Goal: Information Seeking & Learning: Learn about a topic

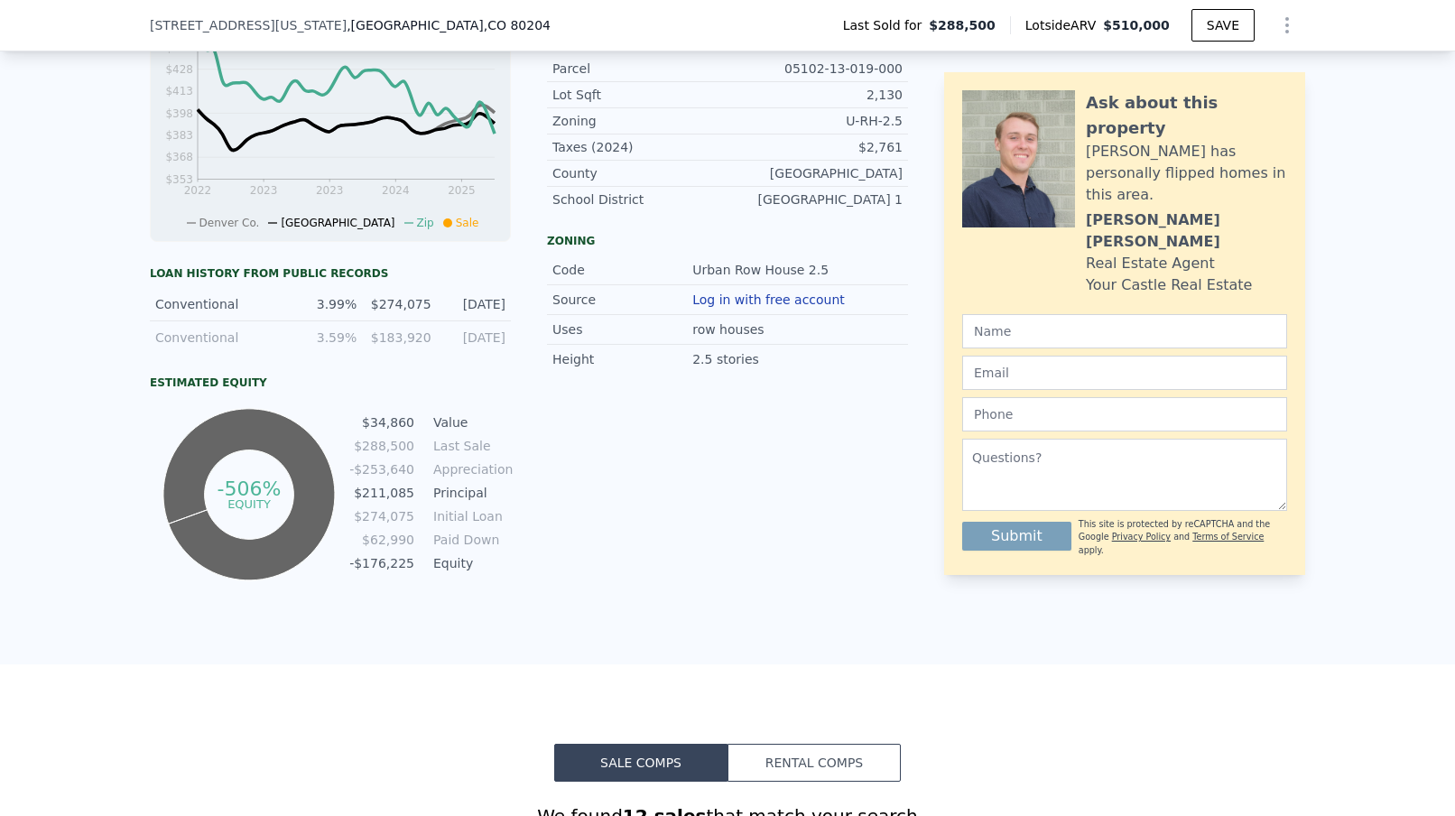
scroll to position [713, 0]
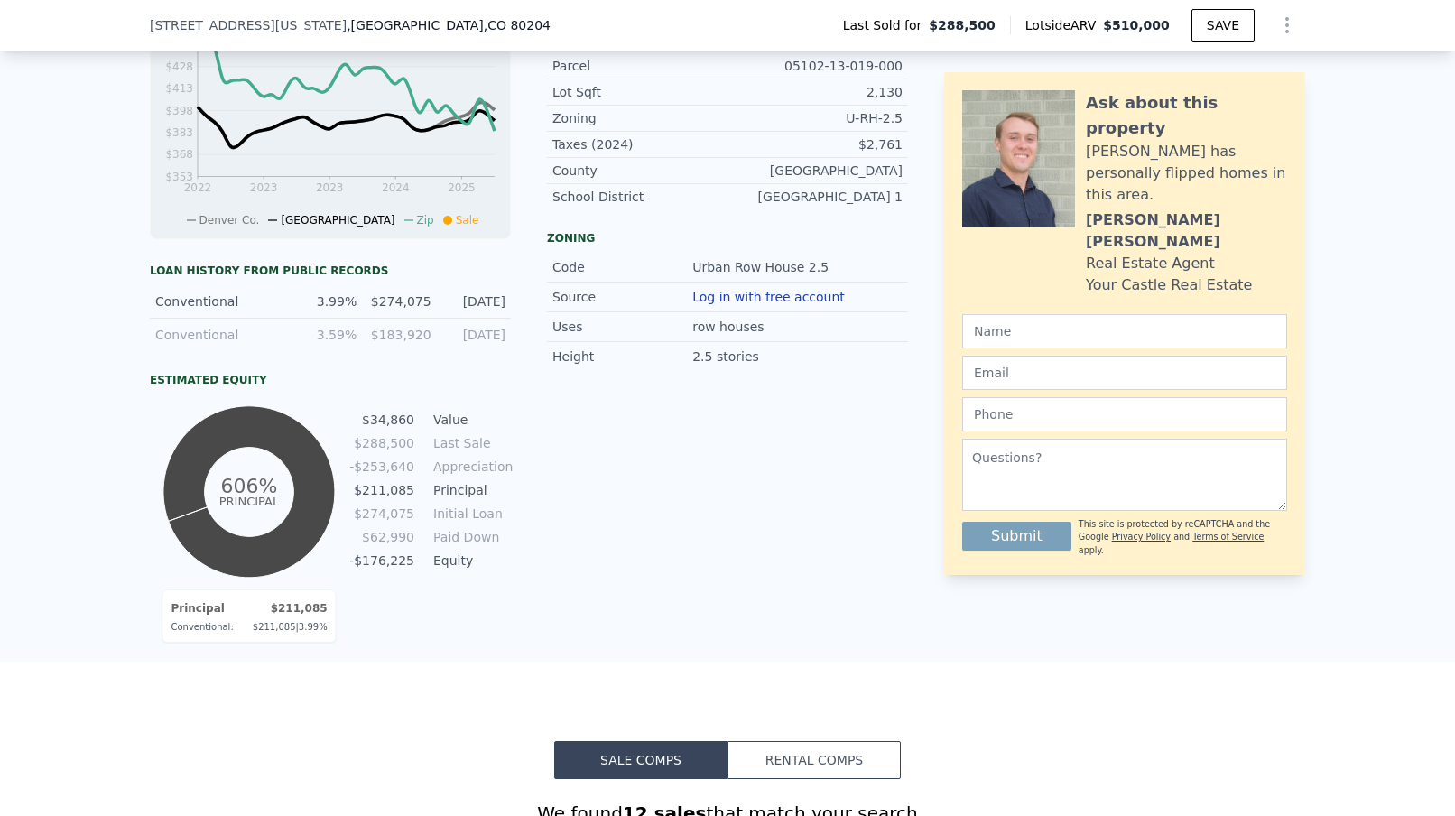
drag, startPoint x: 167, startPoint y: 515, endPoint x: 210, endPoint y: 441, distance: 85.7
click at [210, 441] on icon at bounding box center [248, 491] width 171 height 171
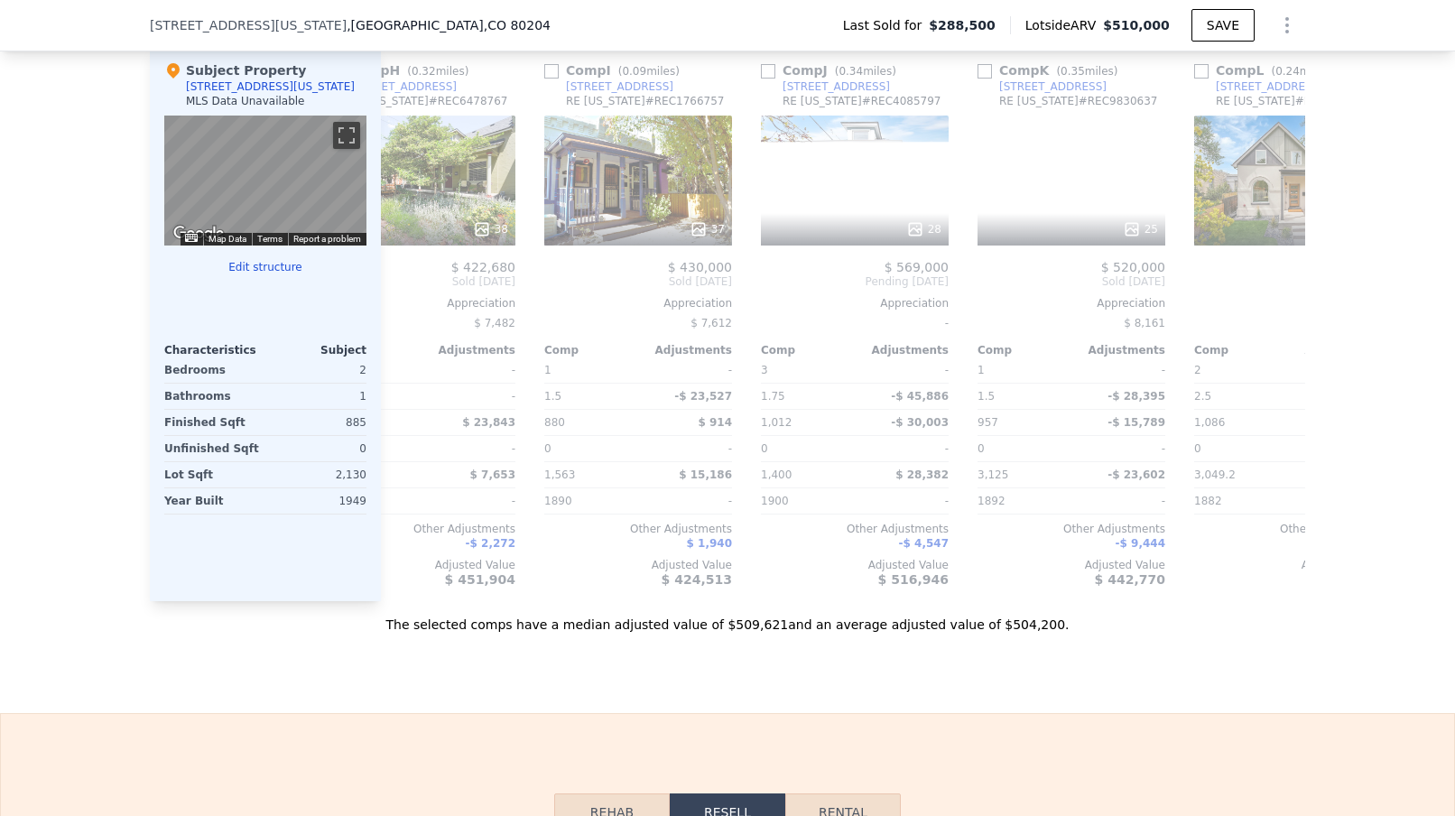
scroll to position [0, 1600]
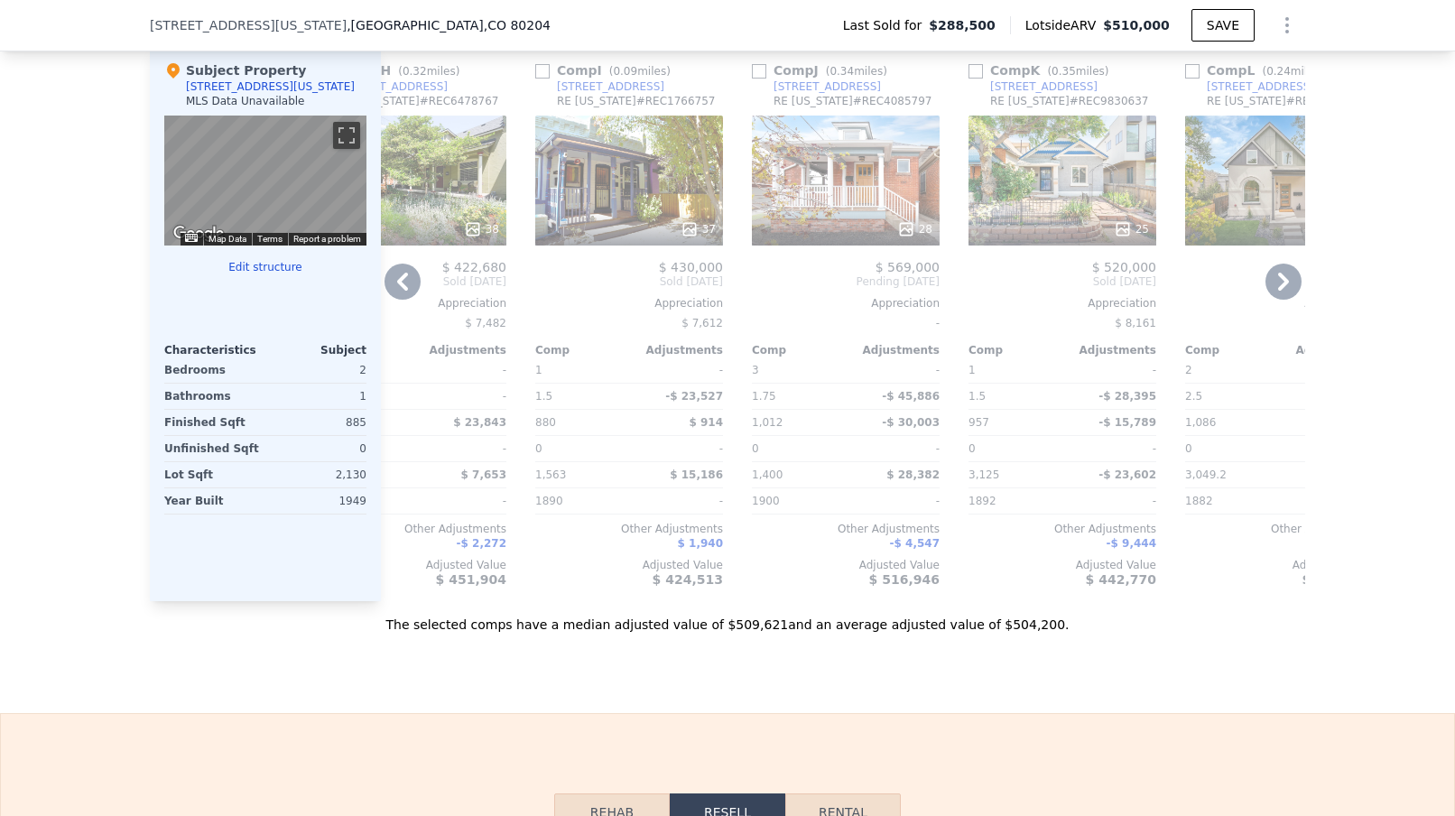
click at [762, 71] on input "checkbox" at bounding box center [759, 71] width 14 height 14
checkbox input "true"
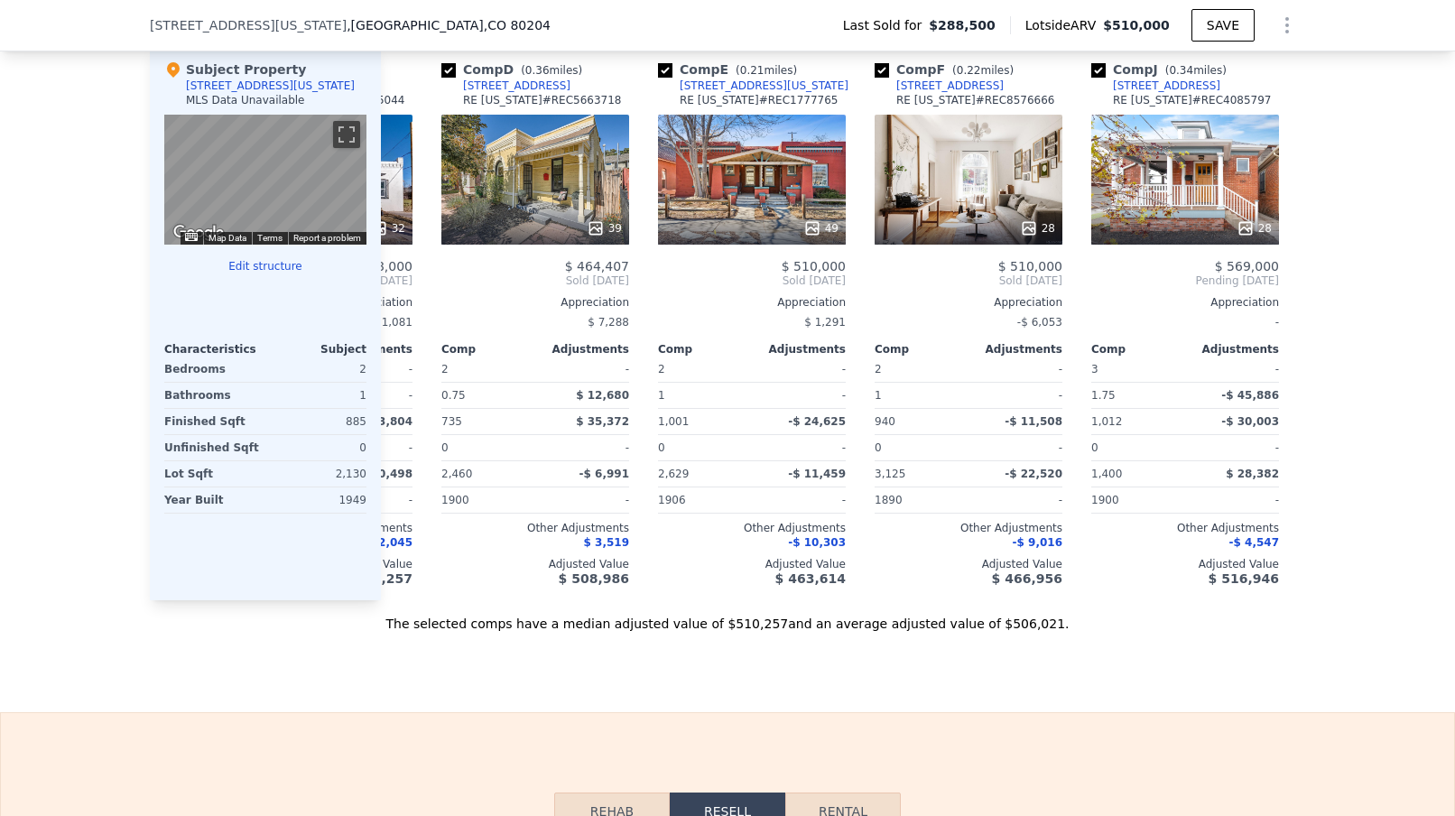
scroll to position [0, 573]
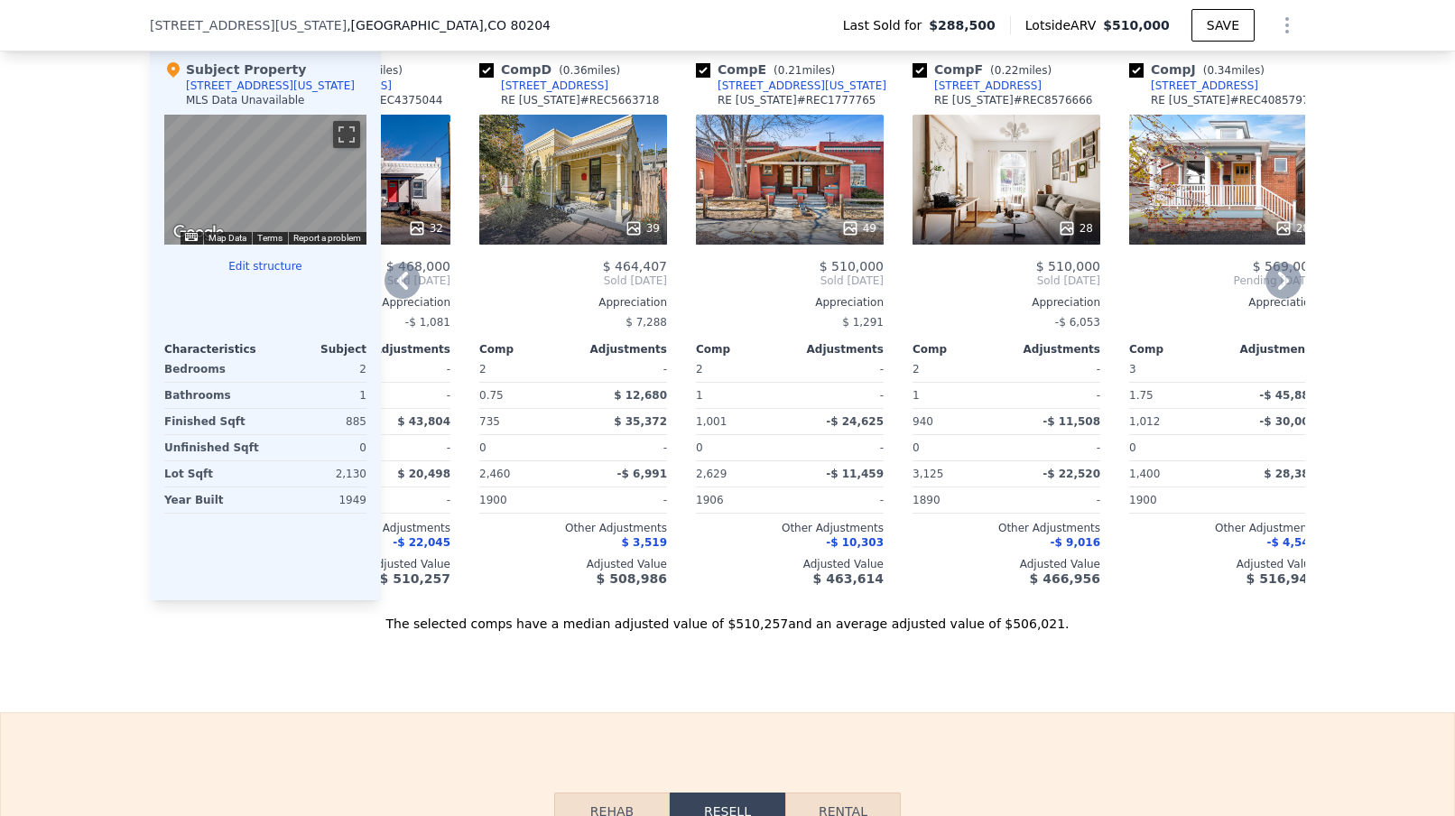
click at [707, 74] on input "checkbox" at bounding box center [703, 70] width 14 height 14
checkbox input "false"
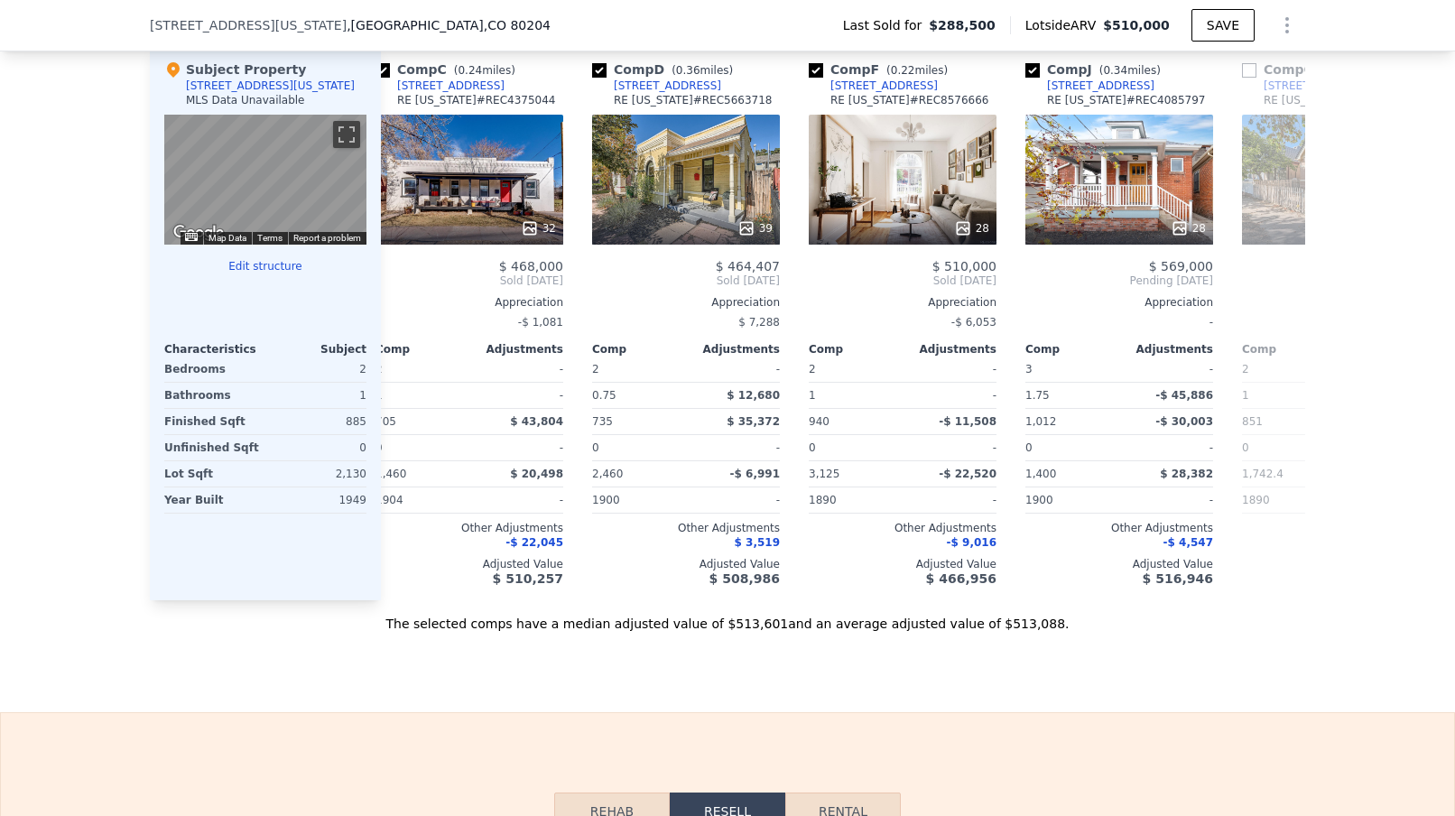
scroll to position [0, 404]
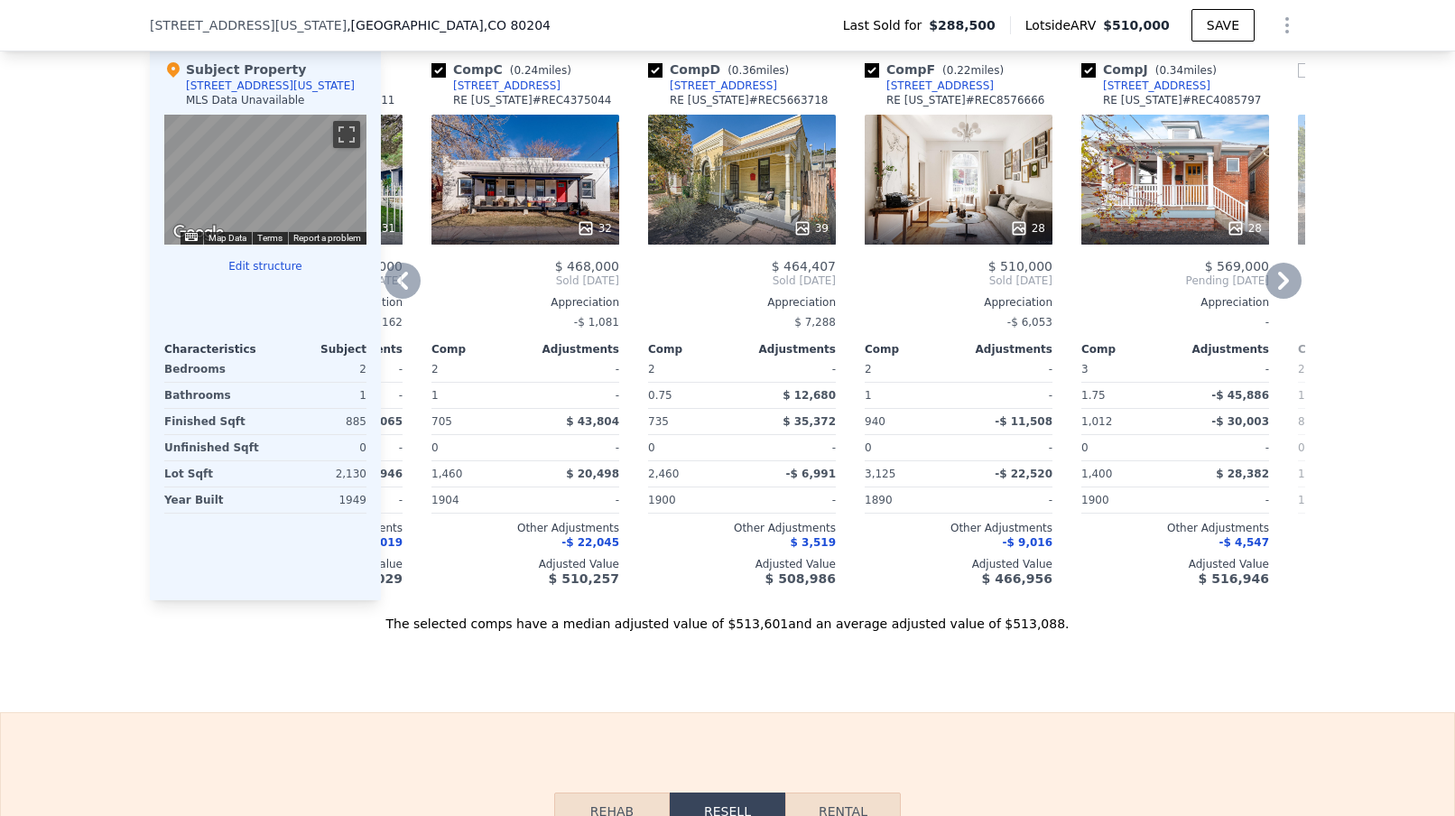
click at [654, 74] on input "checkbox" at bounding box center [655, 70] width 14 height 14
checkbox input "false"
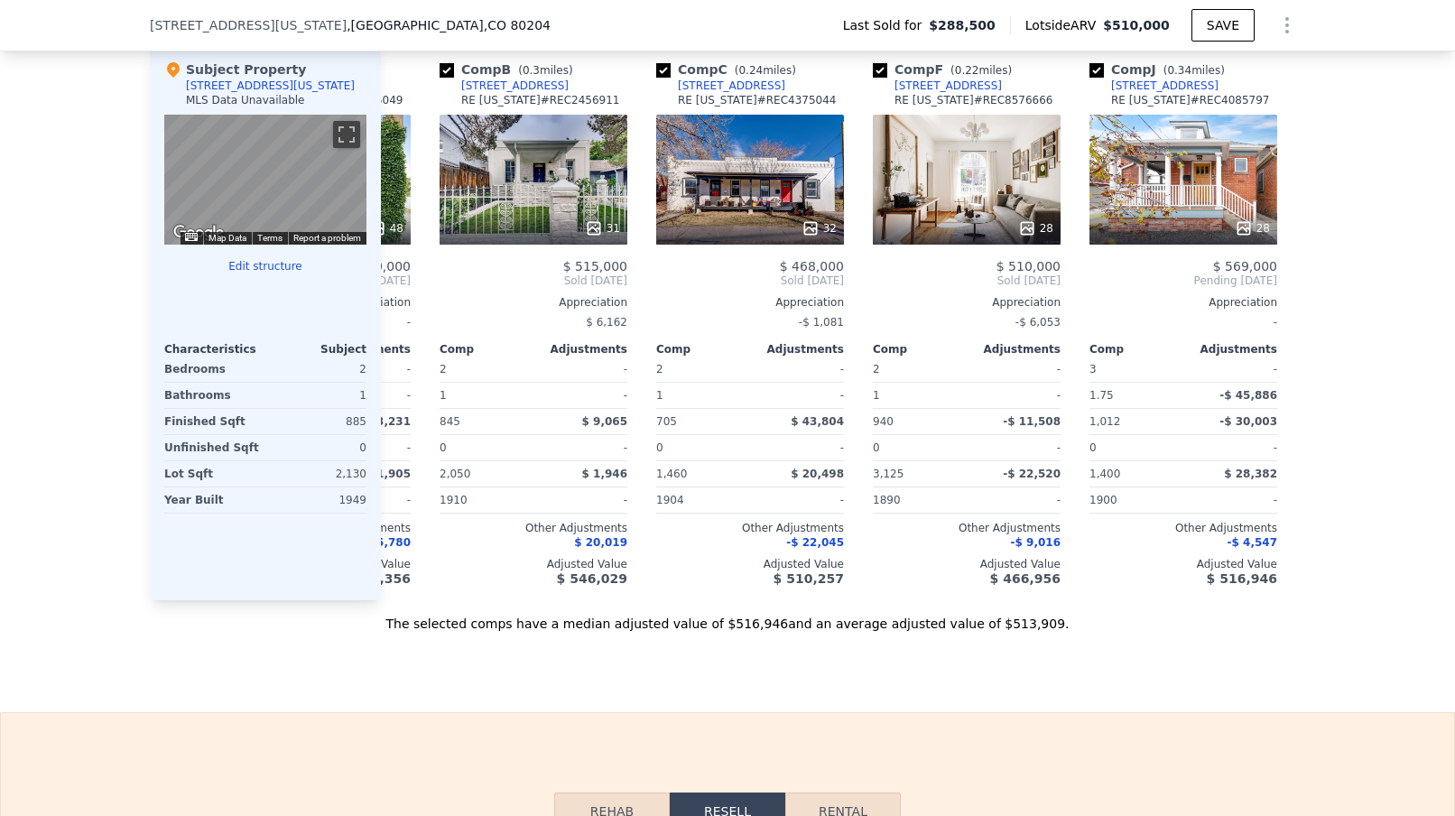
scroll to position [0, 32]
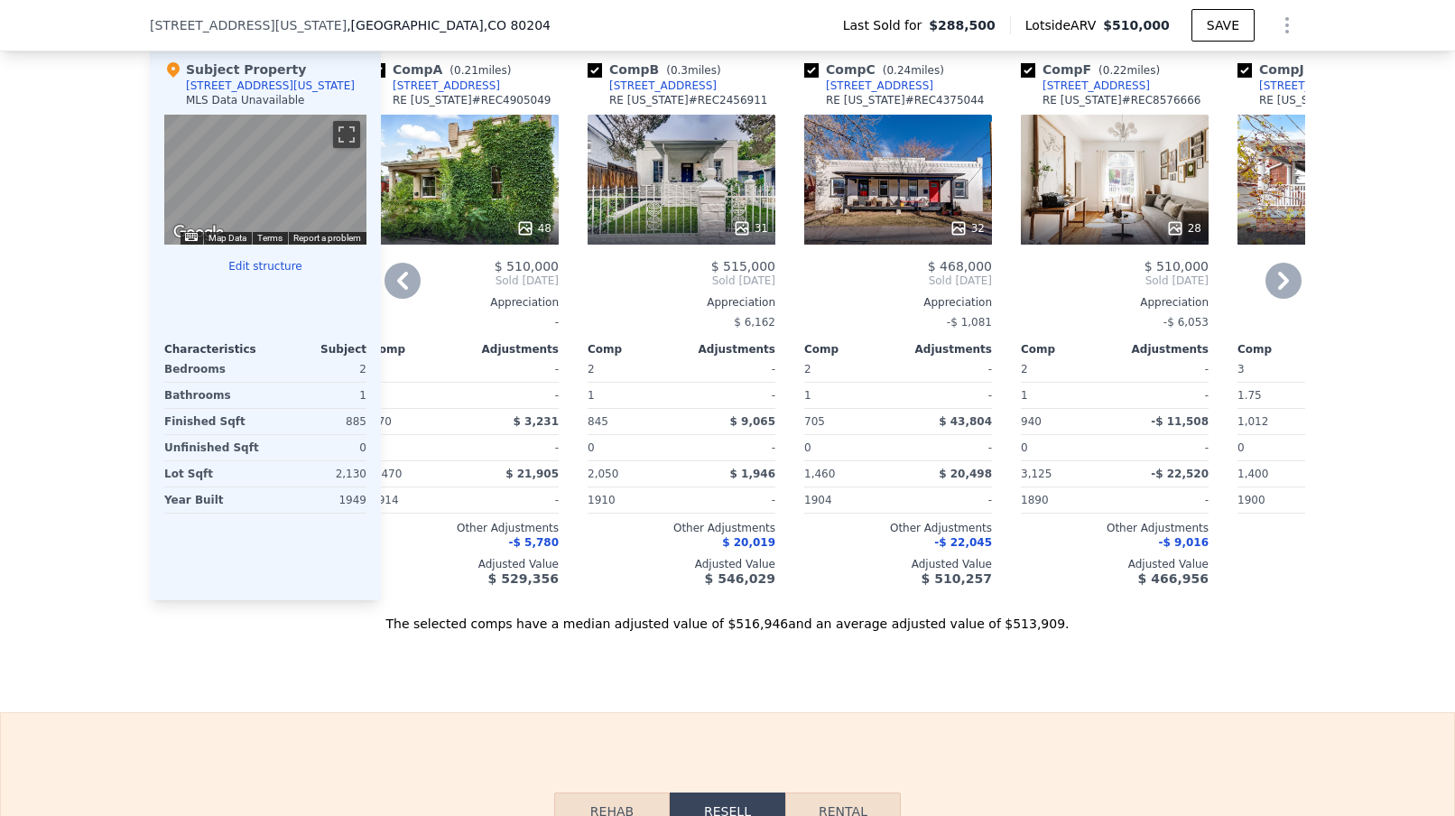
click at [814, 71] on input "checkbox" at bounding box center [811, 70] width 14 height 14
checkbox input "false"
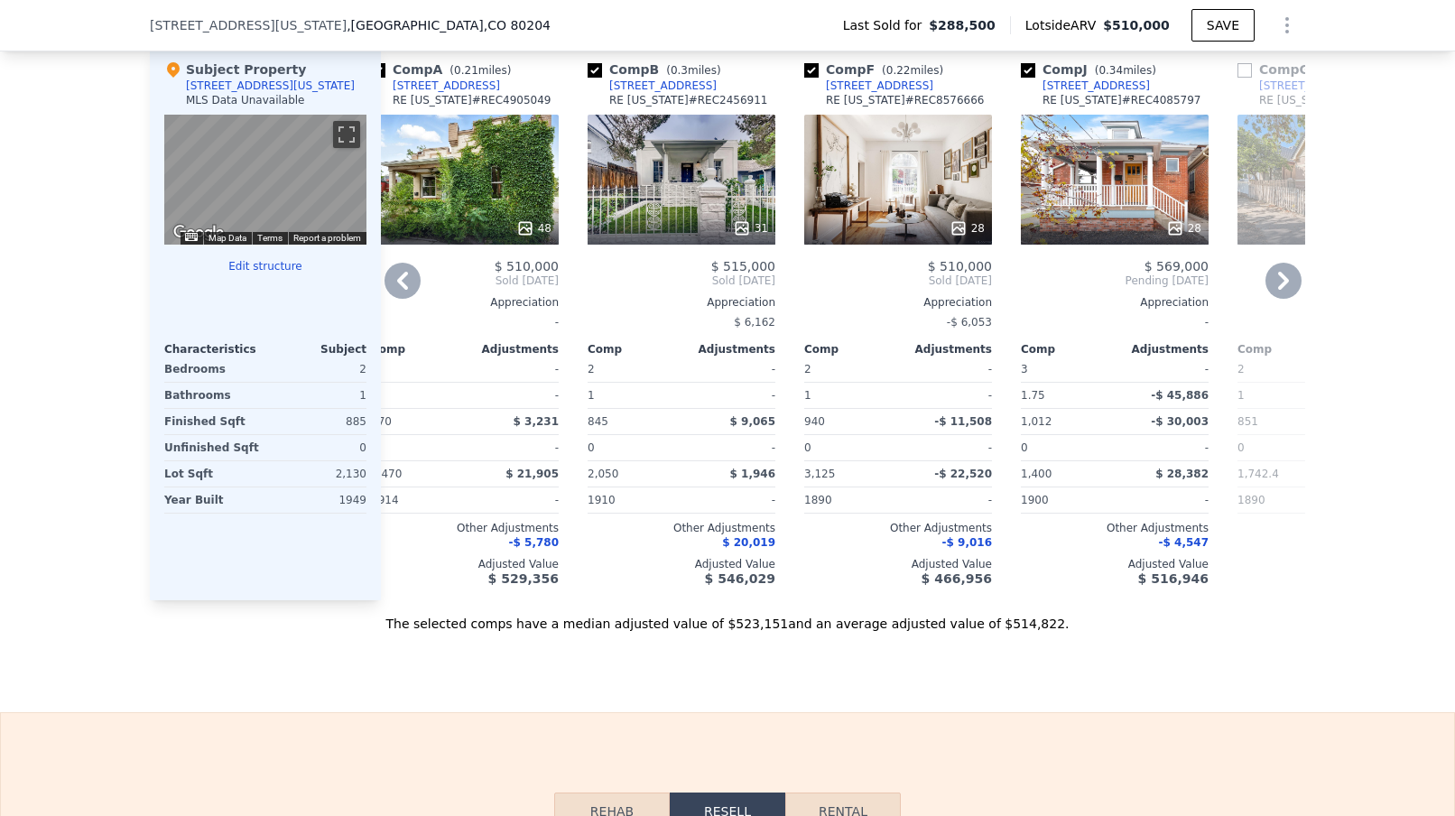
click at [596, 66] on input "checkbox" at bounding box center [594, 70] width 14 height 14
checkbox input "false"
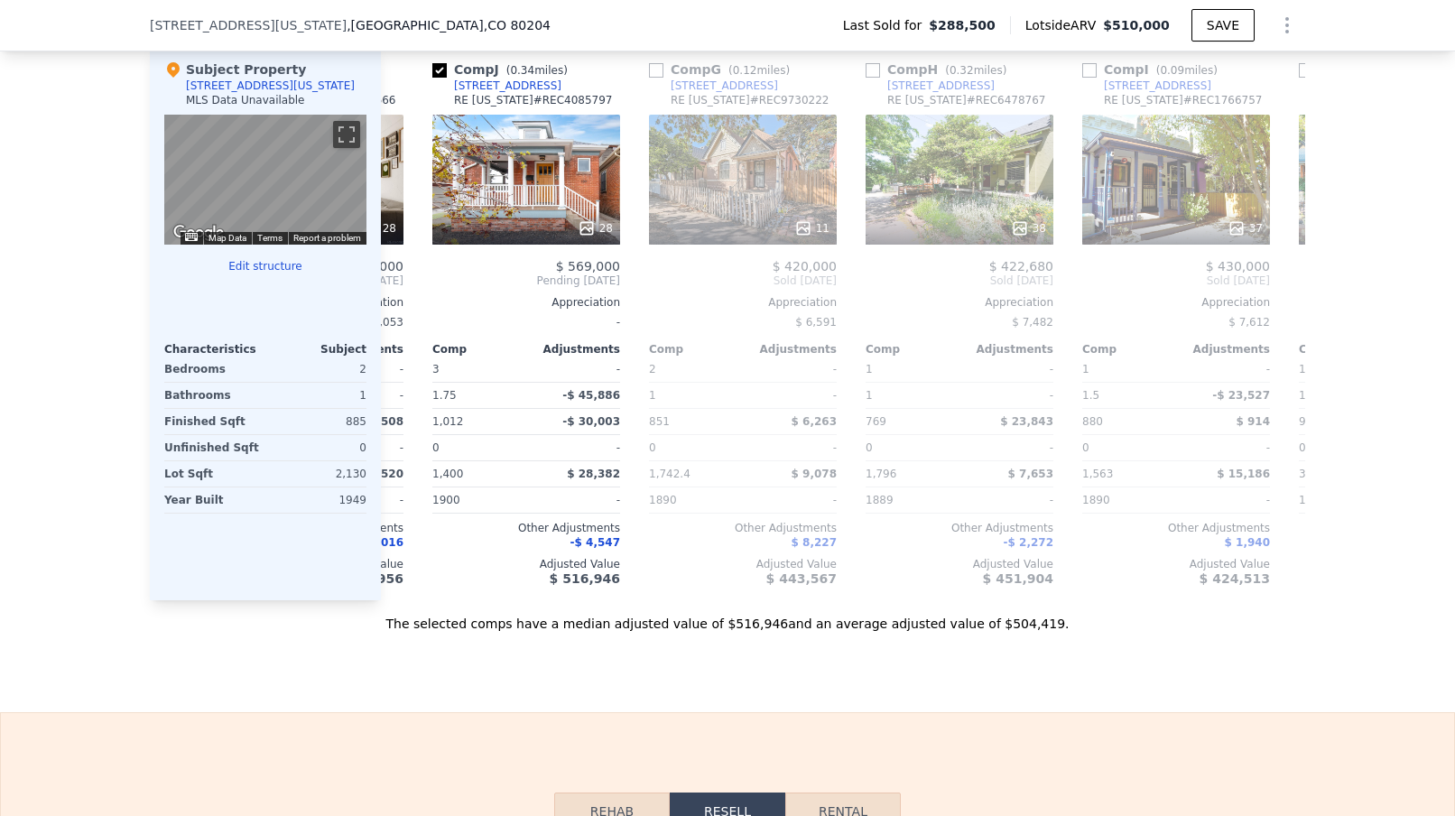
scroll to position [0, 0]
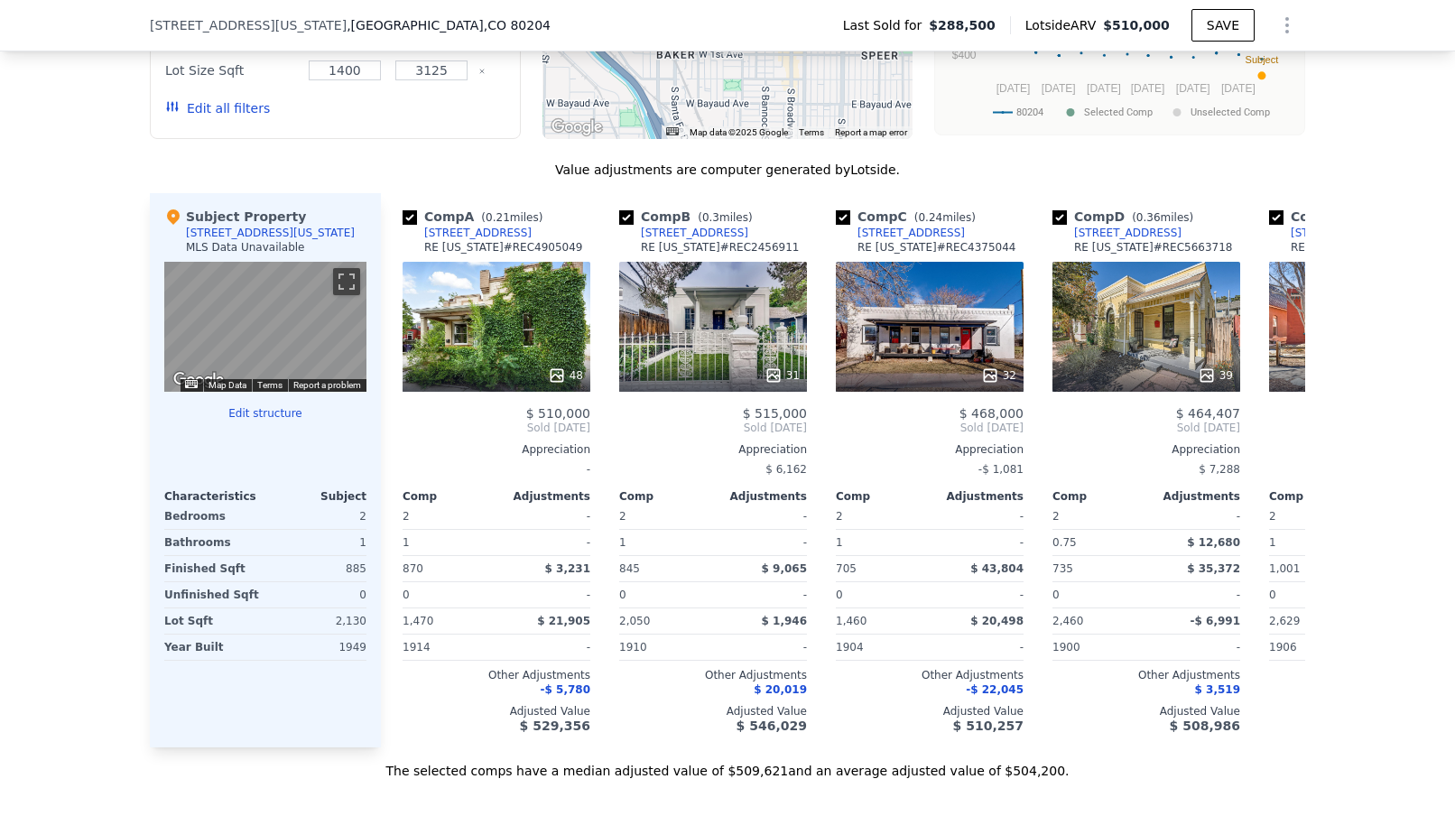
scroll to position [1683, 0]
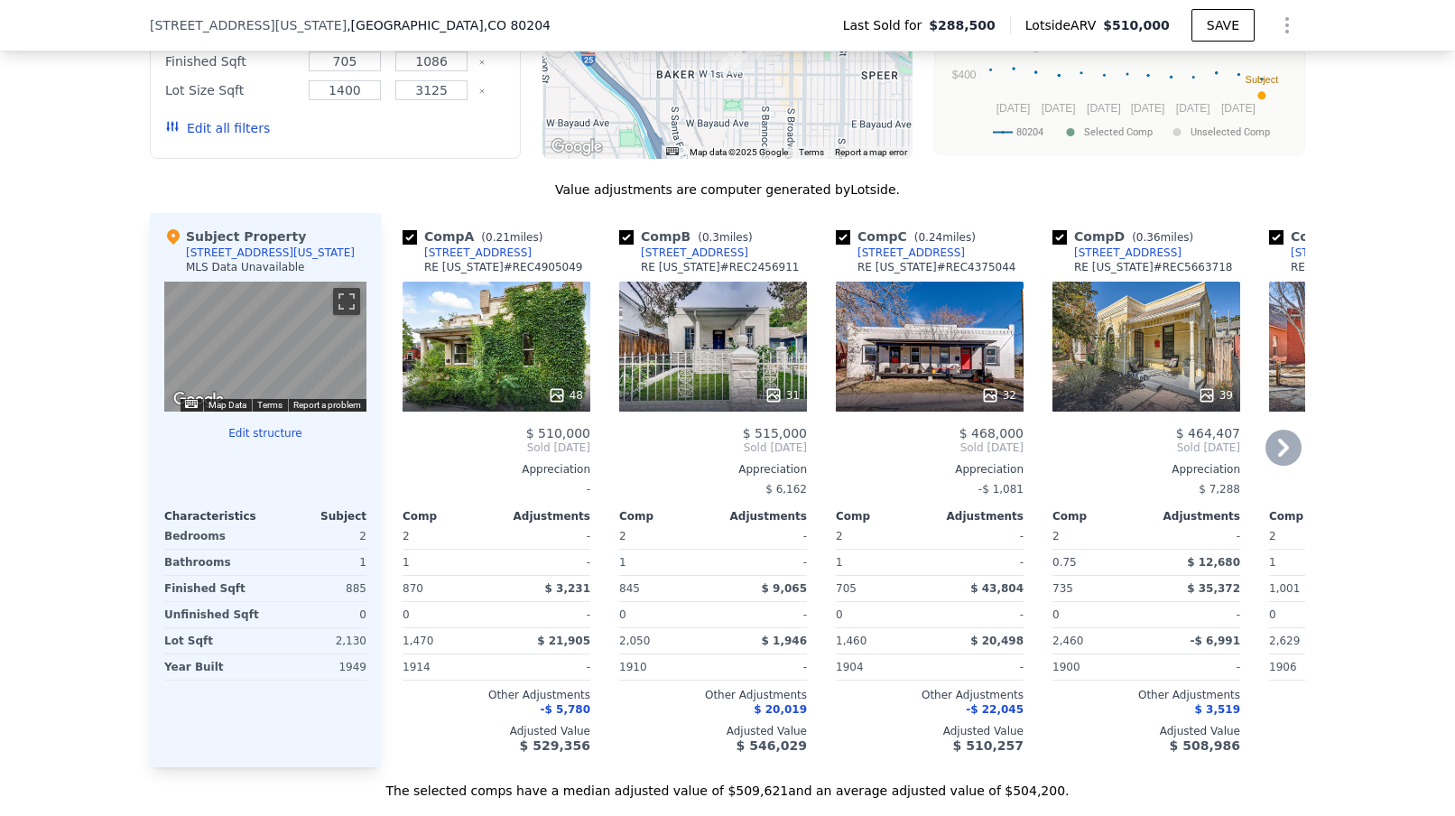
click at [627, 236] on input "checkbox" at bounding box center [626, 237] width 14 height 14
checkbox input "false"
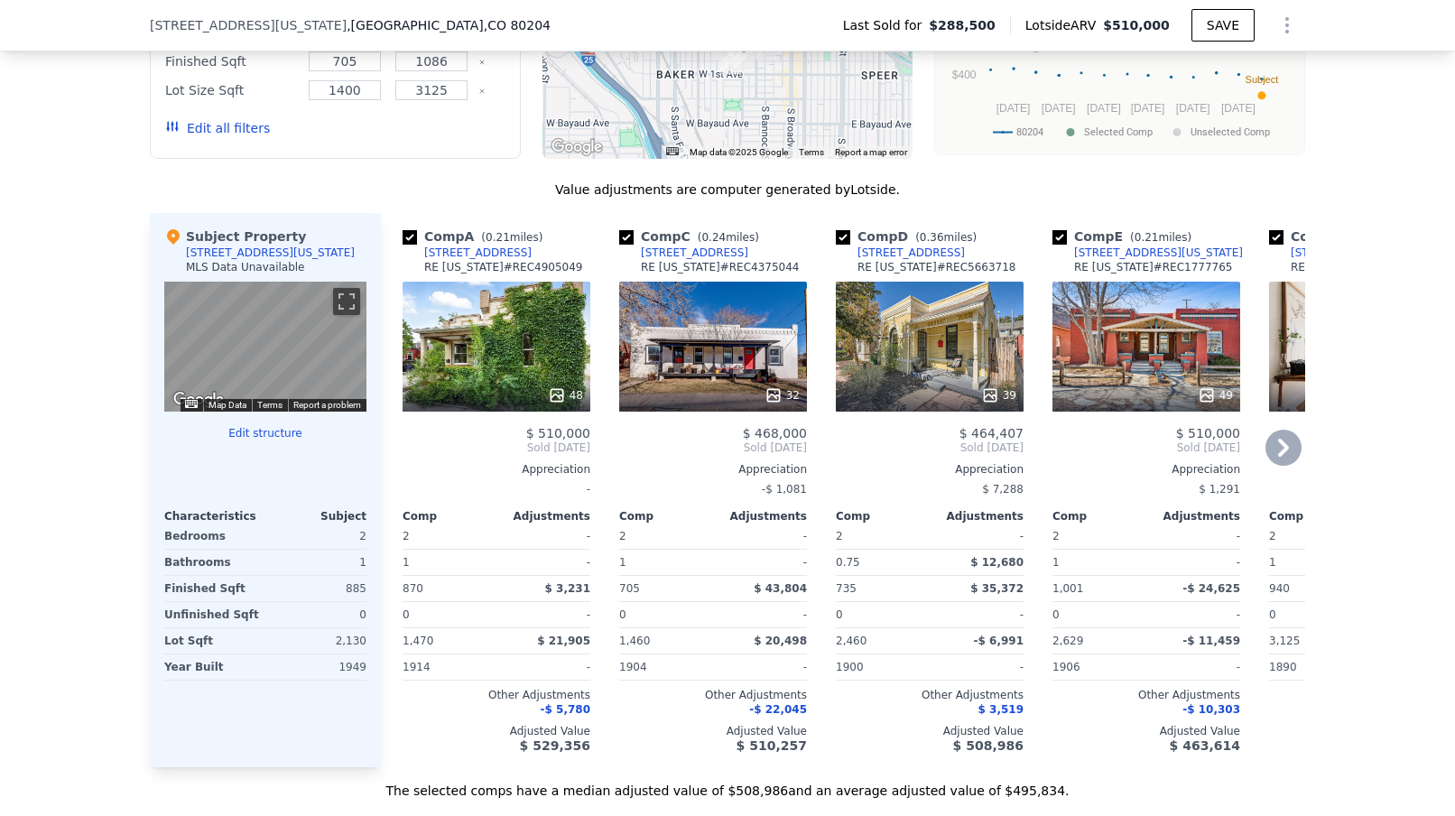
click at [844, 233] on input "checkbox" at bounding box center [843, 237] width 14 height 14
checkbox input "false"
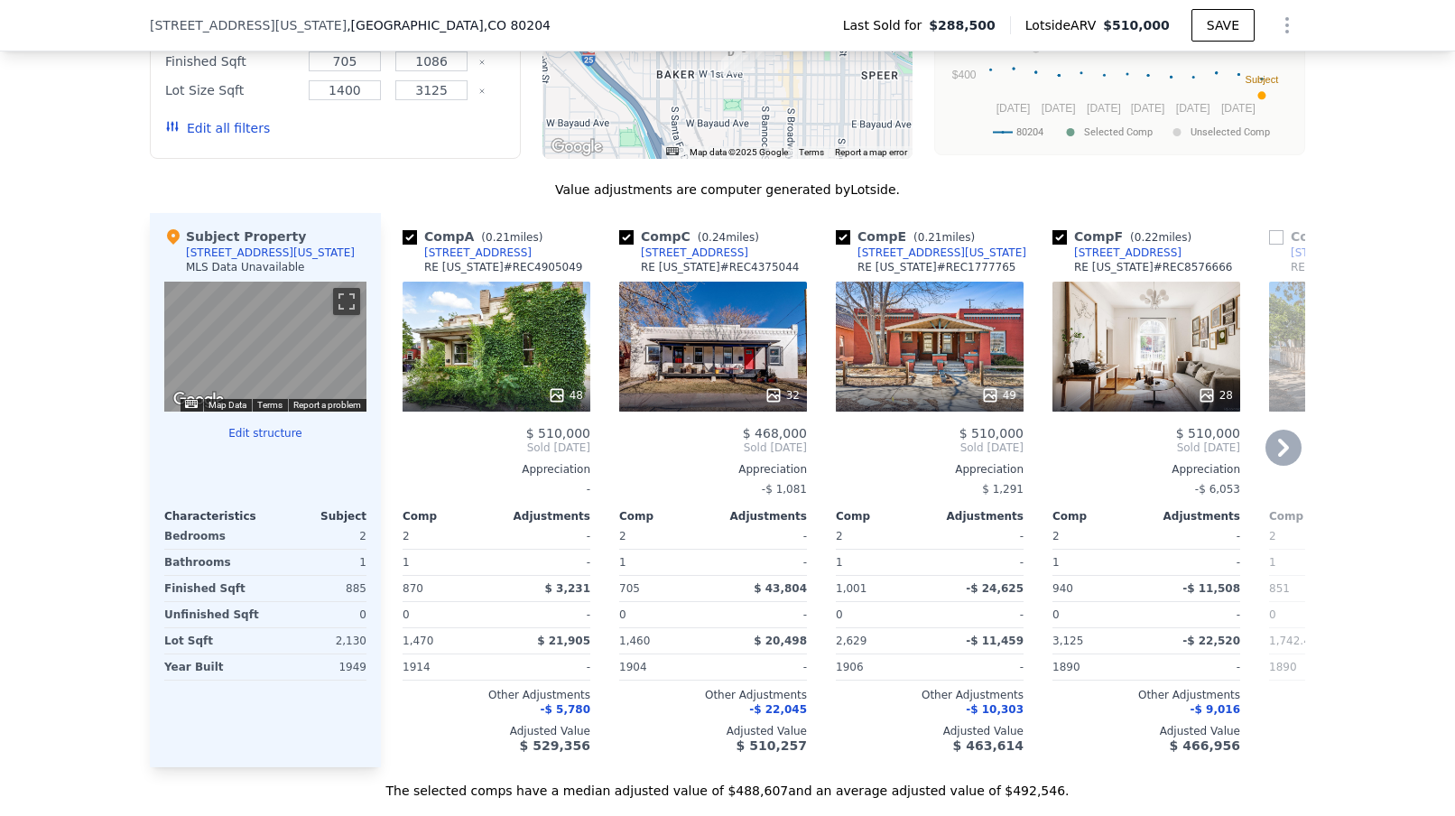
click at [628, 238] on input "checkbox" at bounding box center [626, 237] width 14 height 14
checkbox input "false"
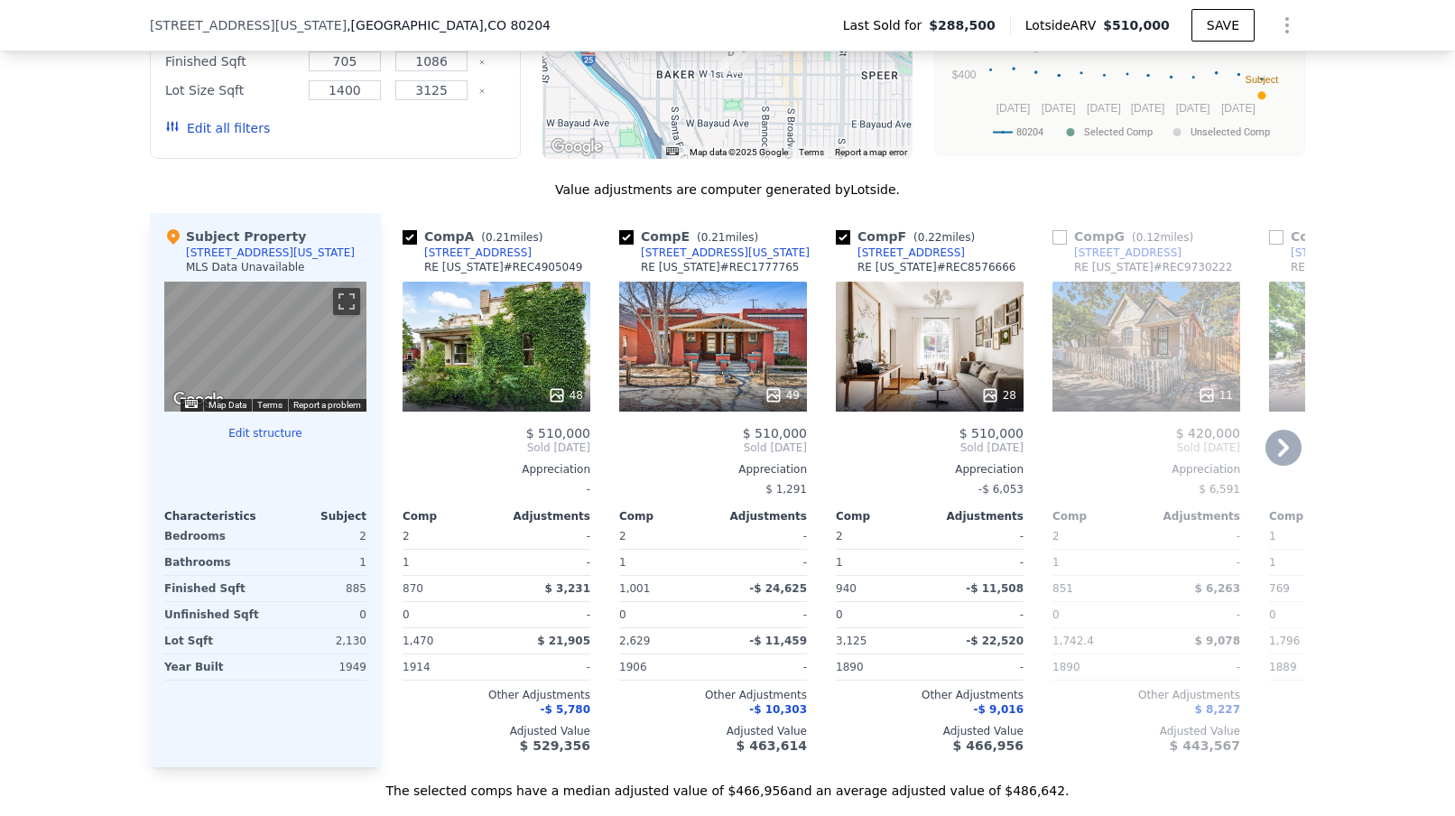
click at [628, 238] on input "checkbox" at bounding box center [626, 237] width 14 height 14
checkbox input "false"
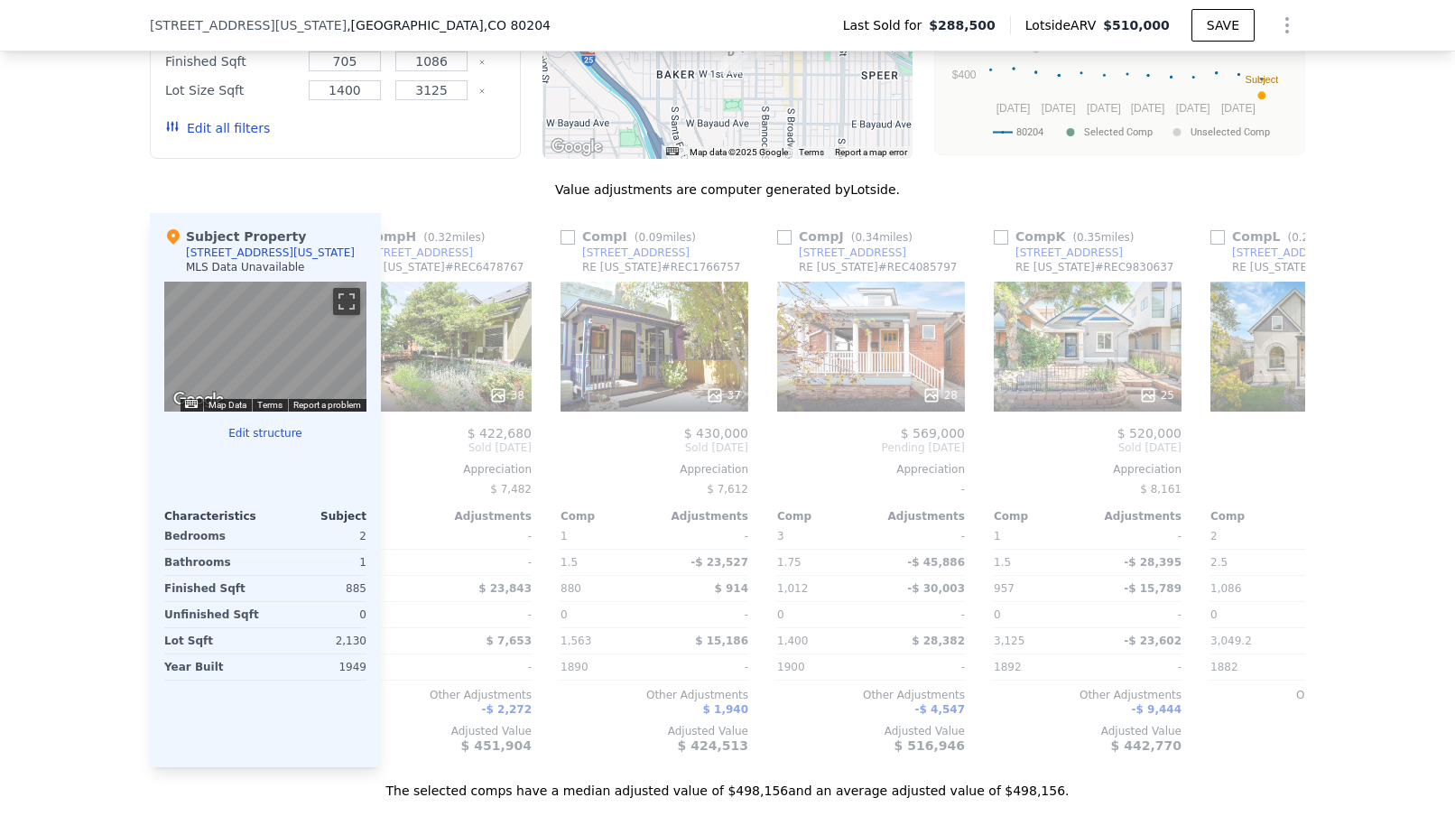
scroll to position [0, 727]
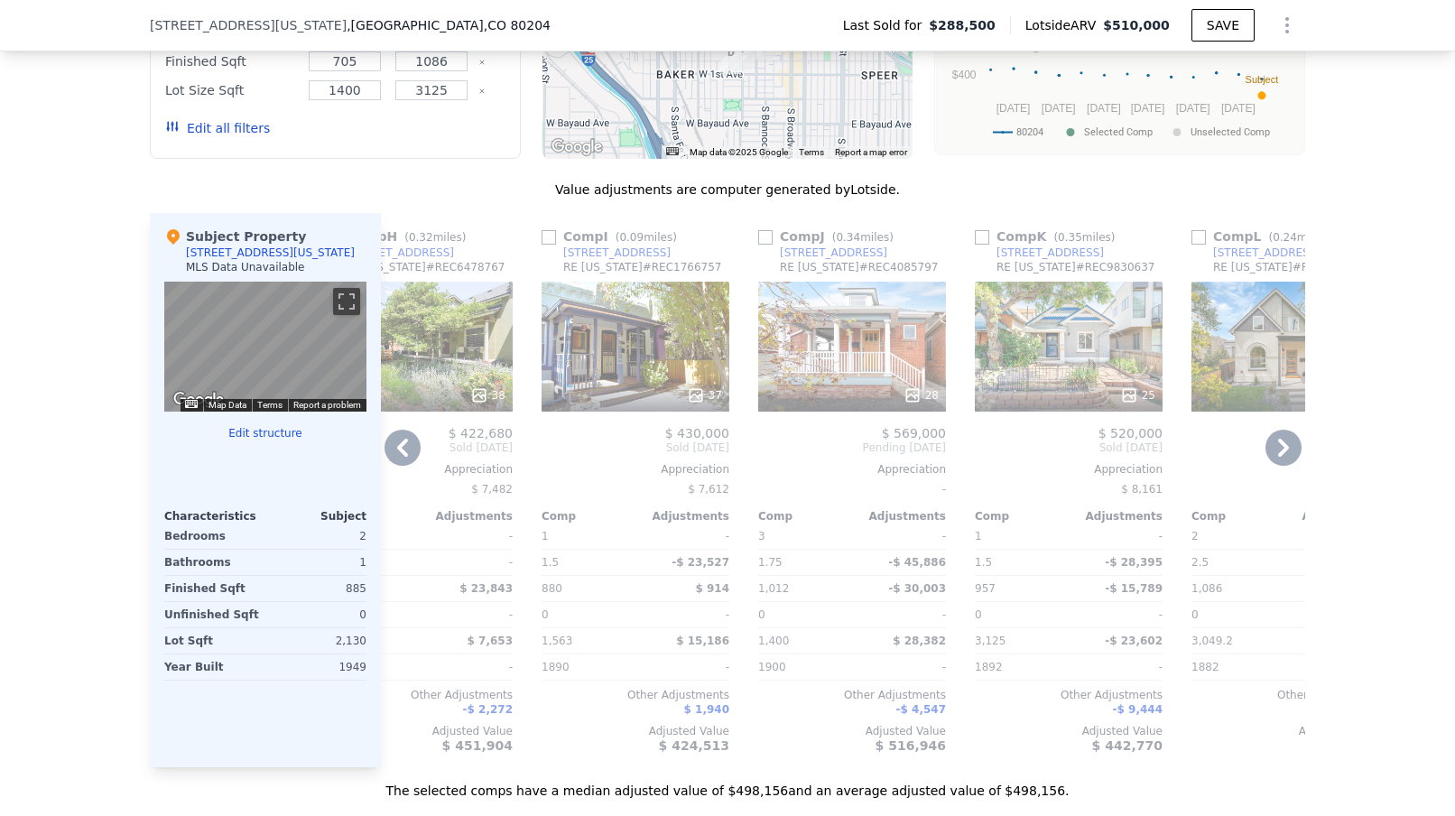
click at [769, 242] on input "checkbox" at bounding box center [765, 237] width 14 height 14
checkbox input "true"
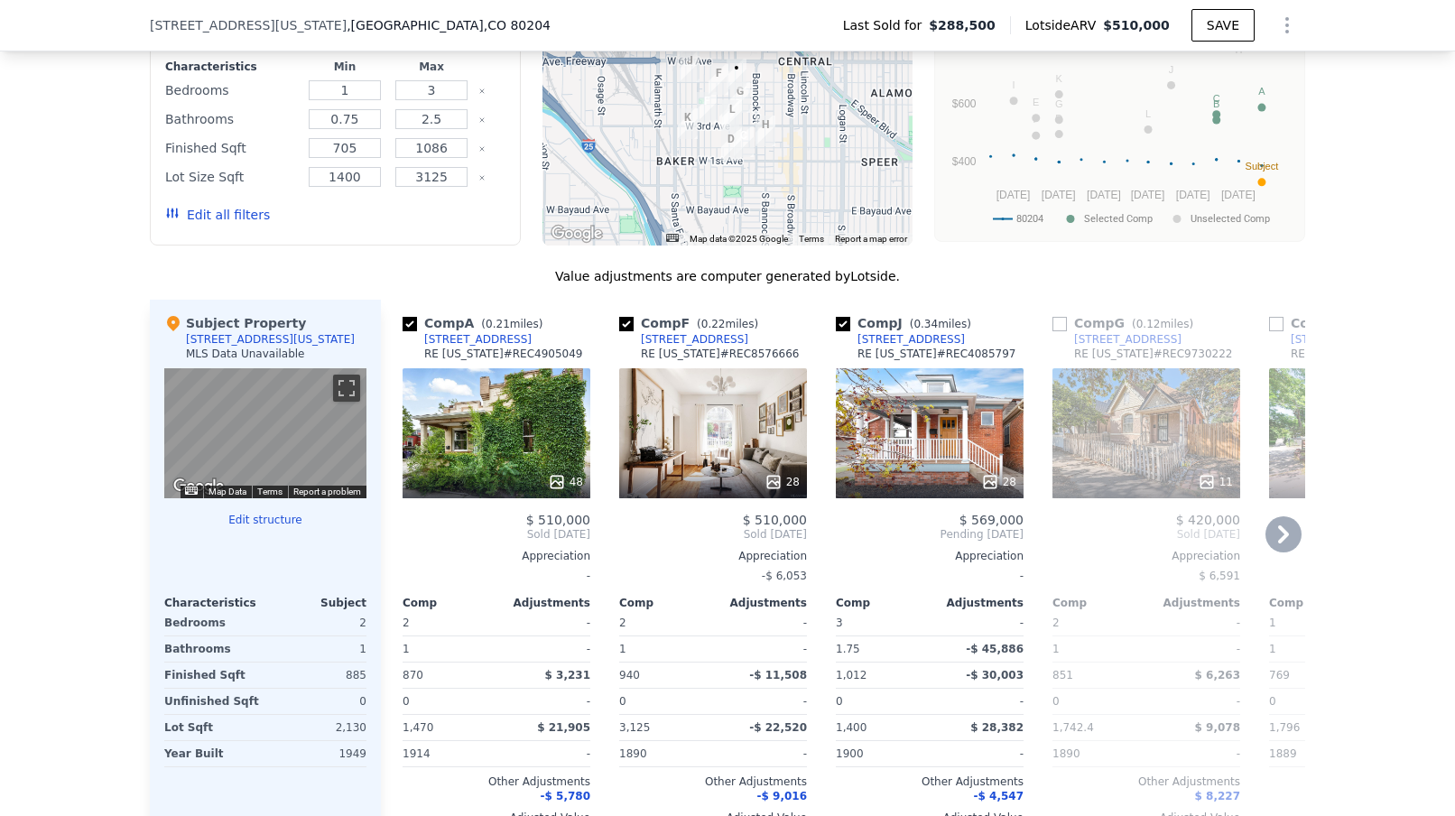
scroll to position [1511, 0]
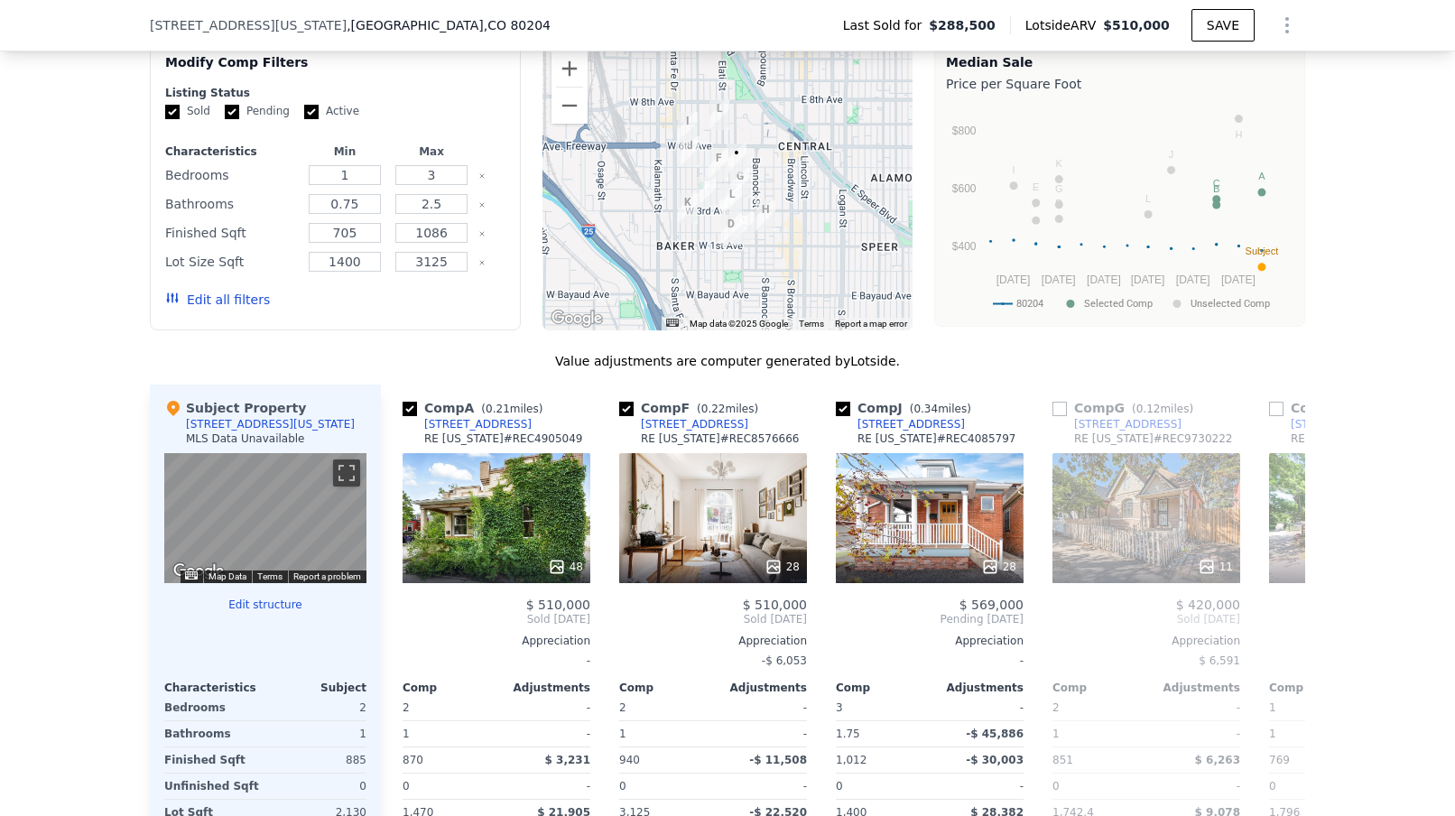
click at [201, 302] on button "Edit all filters" at bounding box center [217, 300] width 105 height 18
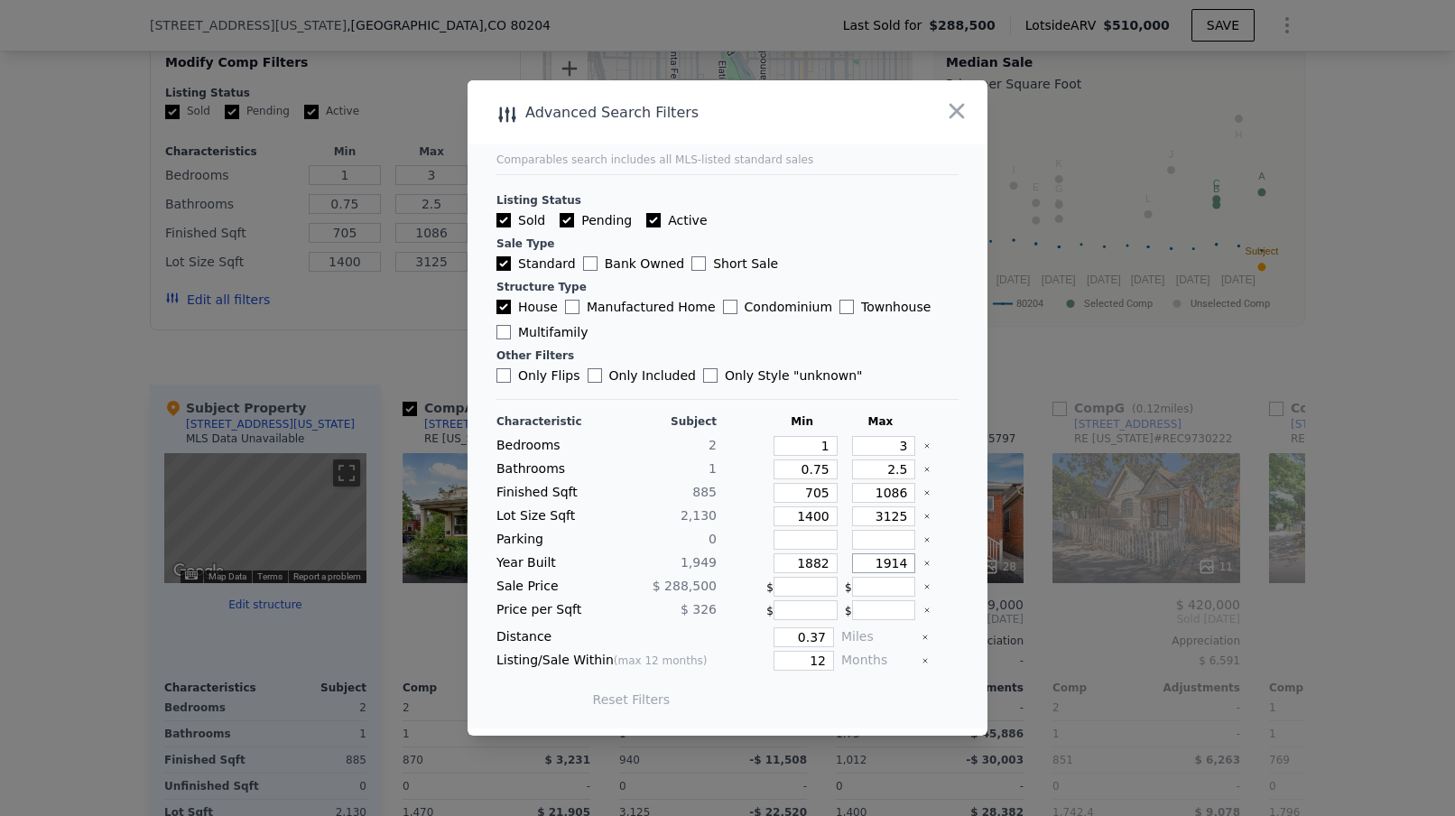
click at [910, 562] on input "1914" at bounding box center [884, 563] width 64 height 20
type input "1950"
type input "12"
drag, startPoint x: 909, startPoint y: 493, endPoint x: 885, endPoint y: 495, distance: 23.6
click at [885, 495] on input "12" at bounding box center [884, 493] width 64 height 20
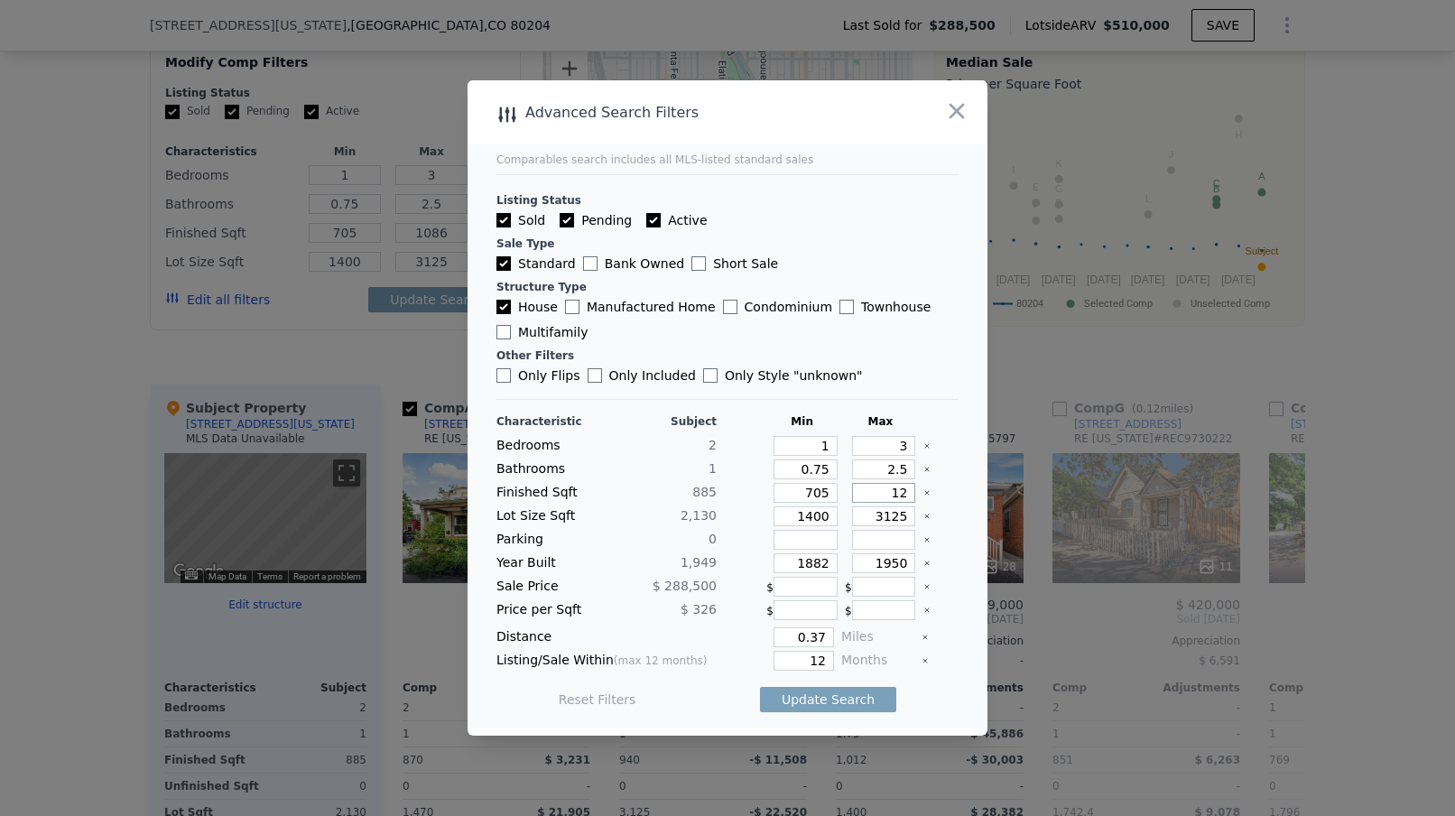
type input "12"
type input "1200"
type input "120"
type input "1200"
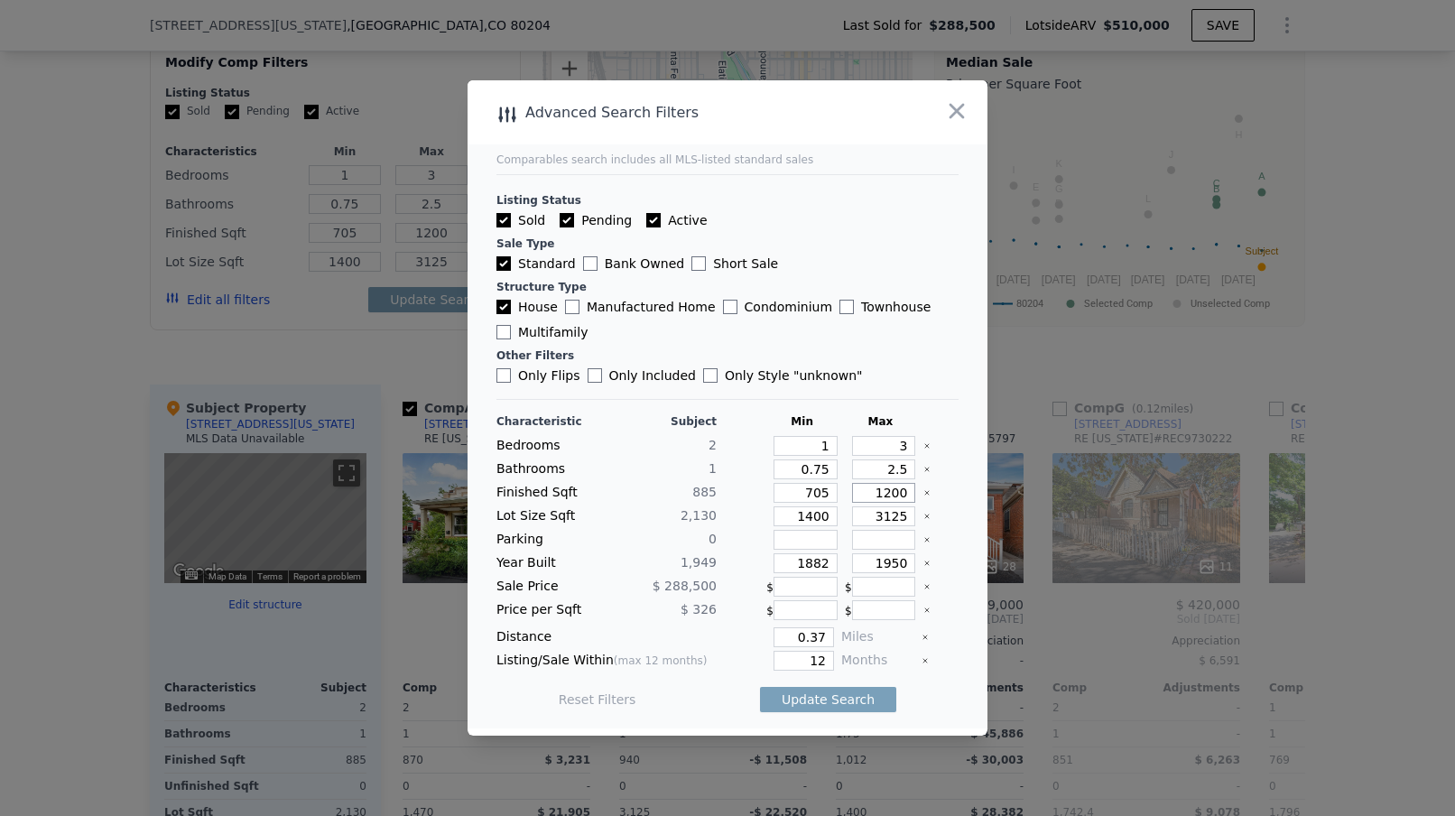
type input "1200"
drag, startPoint x: 831, startPoint y: 662, endPoint x: 814, endPoint y: 661, distance: 17.2
click at [814, 661] on input "3" at bounding box center [803, 661] width 60 height 20
type input "3"
click at [827, 634] on input "0.37" at bounding box center [803, 637] width 60 height 20
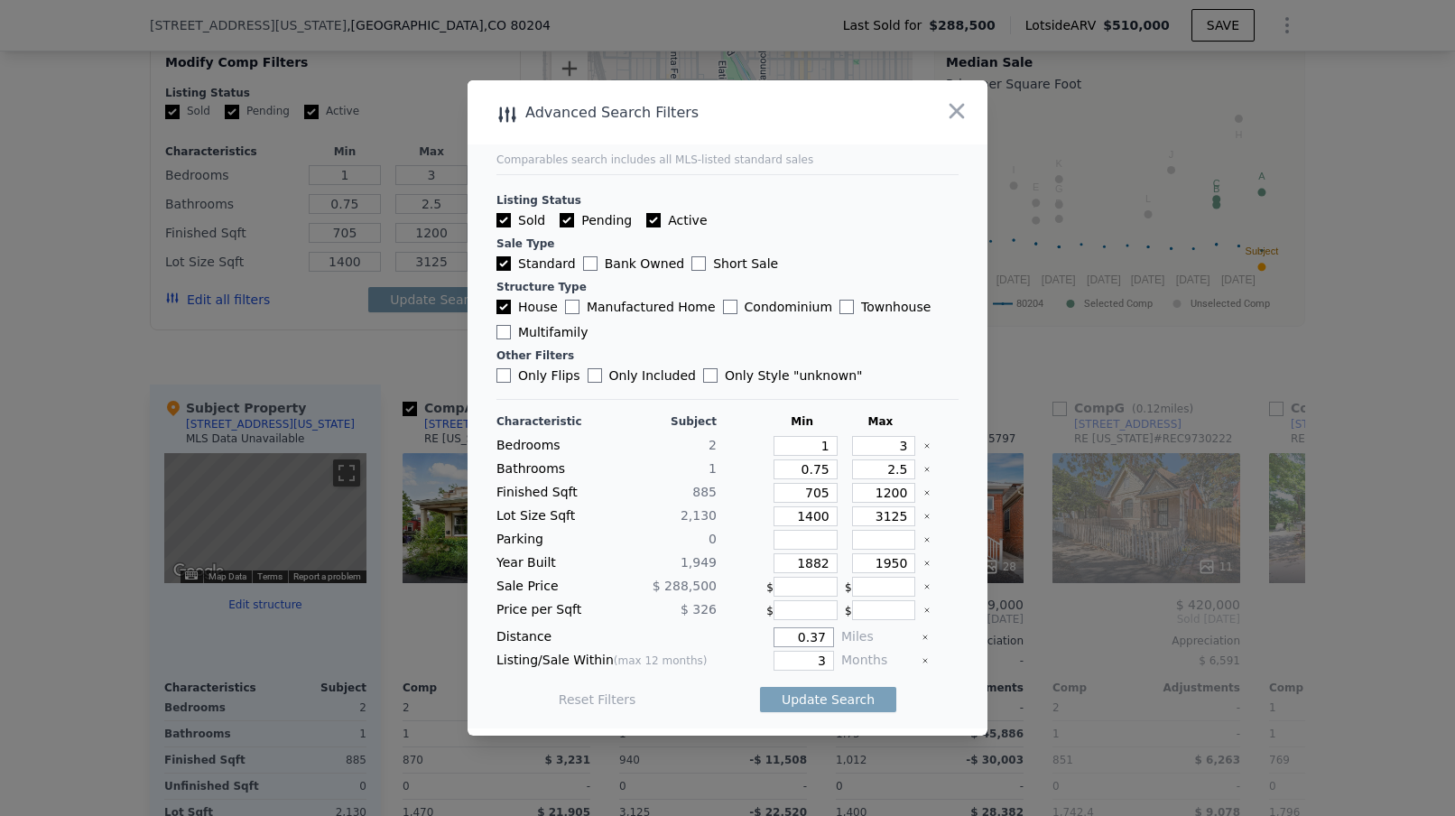
drag, startPoint x: 827, startPoint y: 634, endPoint x: 814, endPoint y: 637, distance: 13.8
click at [814, 637] on input "0.37" at bounding box center [803, 637] width 60 height 20
type input "4"
type input "0.4"
click at [864, 200] on div "Listing Status" at bounding box center [727, 200] width 462 height 14
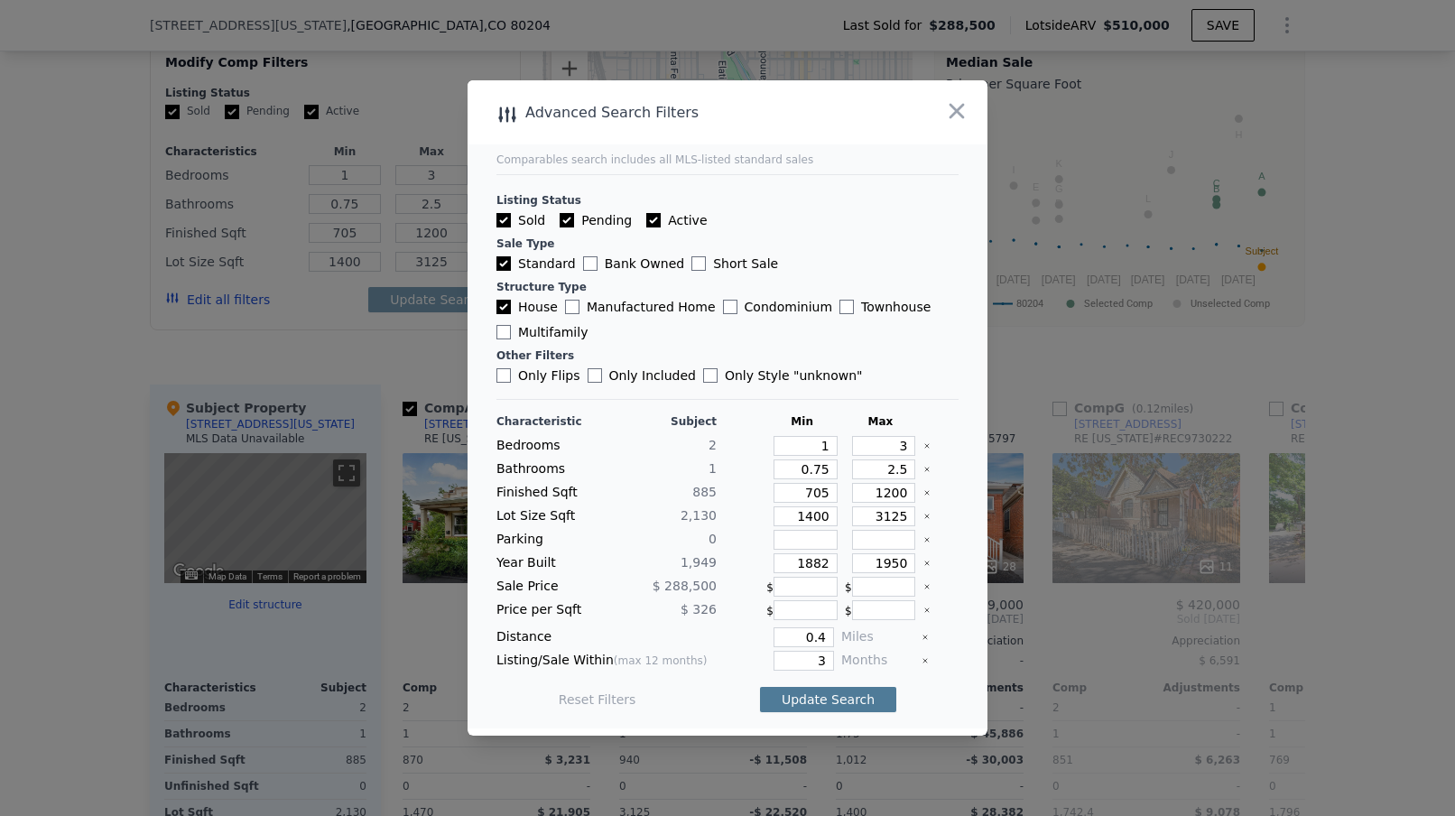
click at [829, 693] on button "Update Search" at bounding box center [828, 699] width 136 height 25
checkbox input "false"
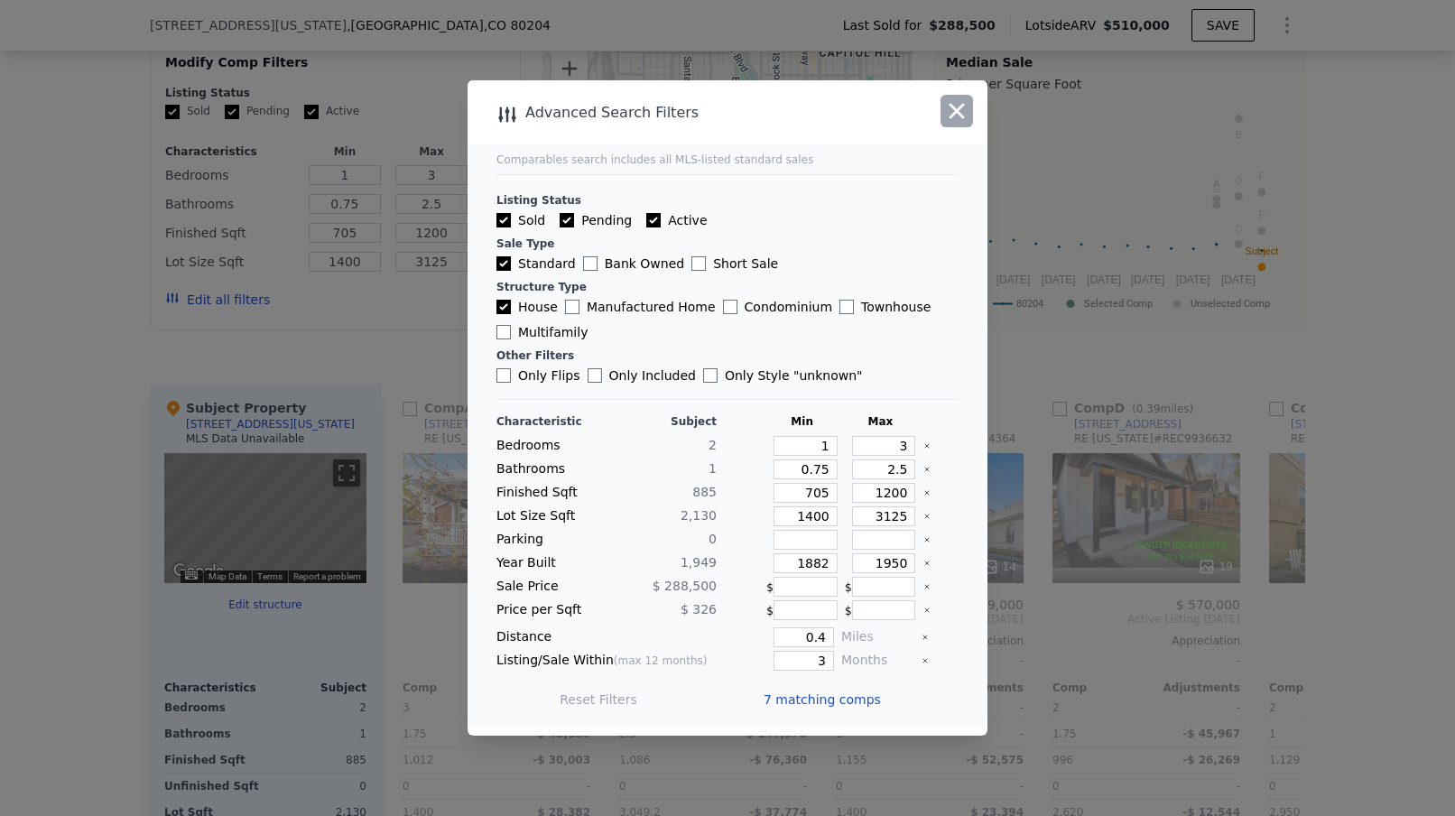
click at [956, 106] on icon "button" at bounding box center [956, 110] width 25 height 25
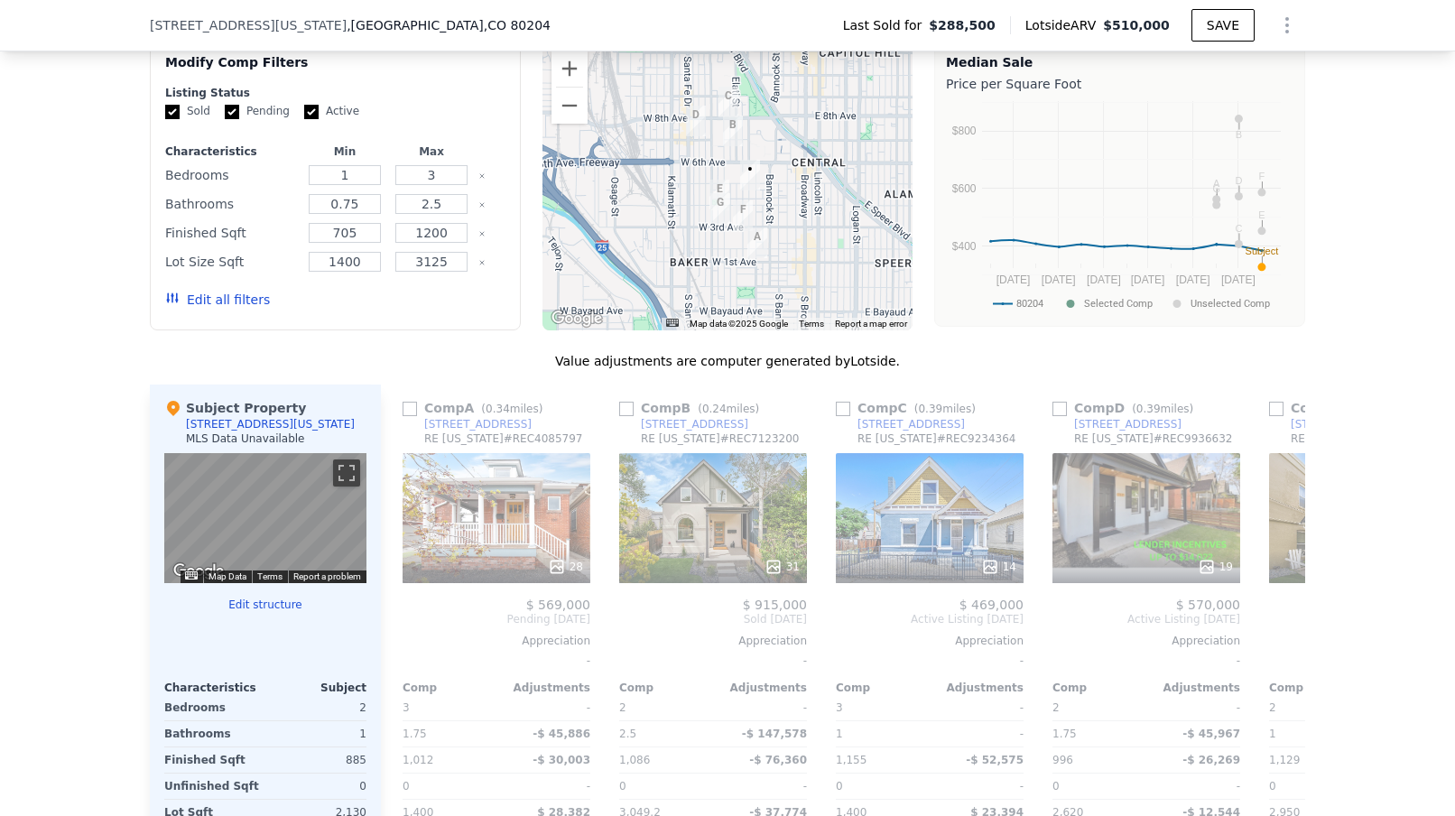
click at [69, 334] on div "We found 7 sales that match your search Filters Map Prices Modify Comp Filters …" at bounding box center [727, 475] width 1455 height 991
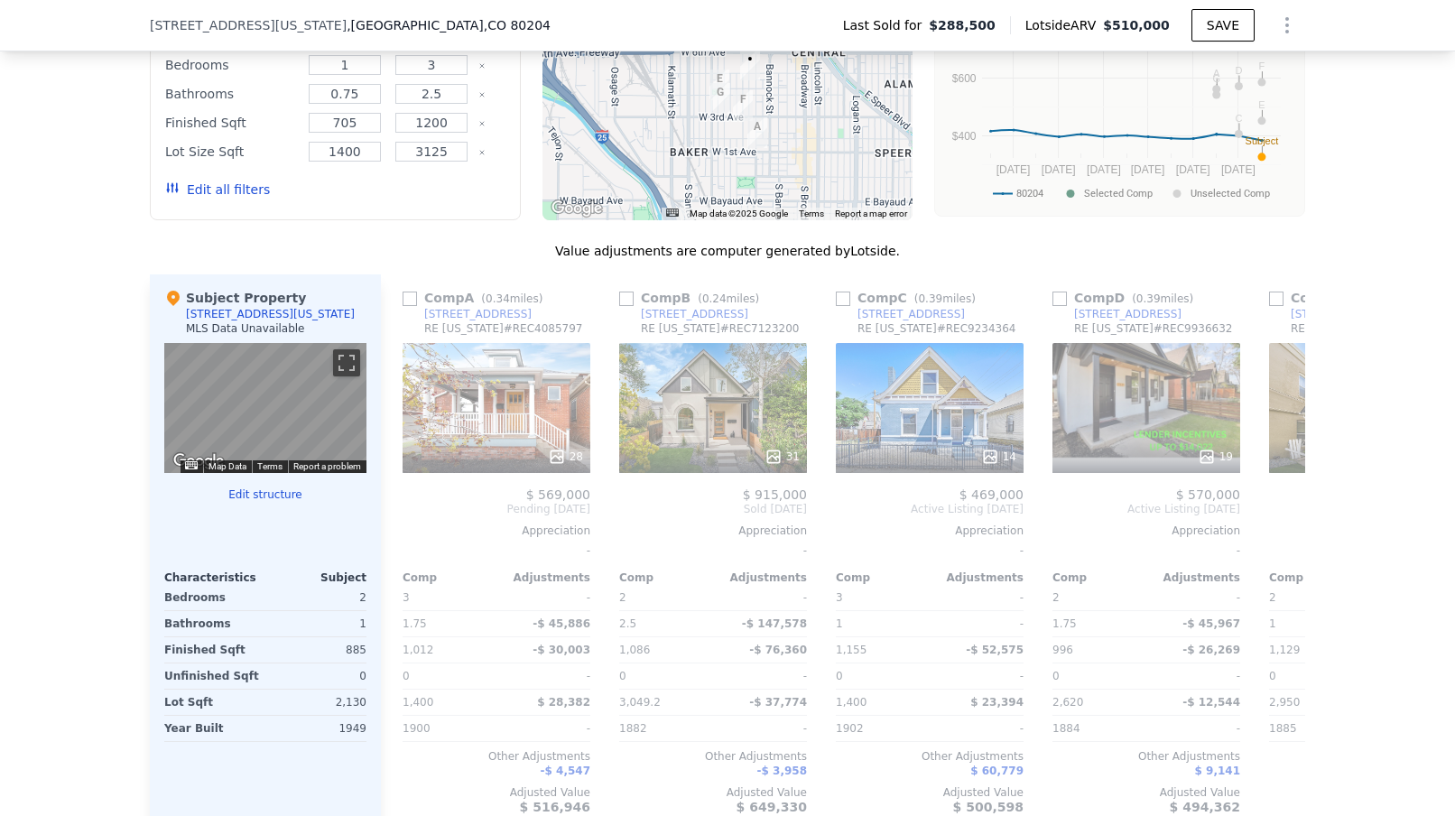
scroll to position [1626, 0]
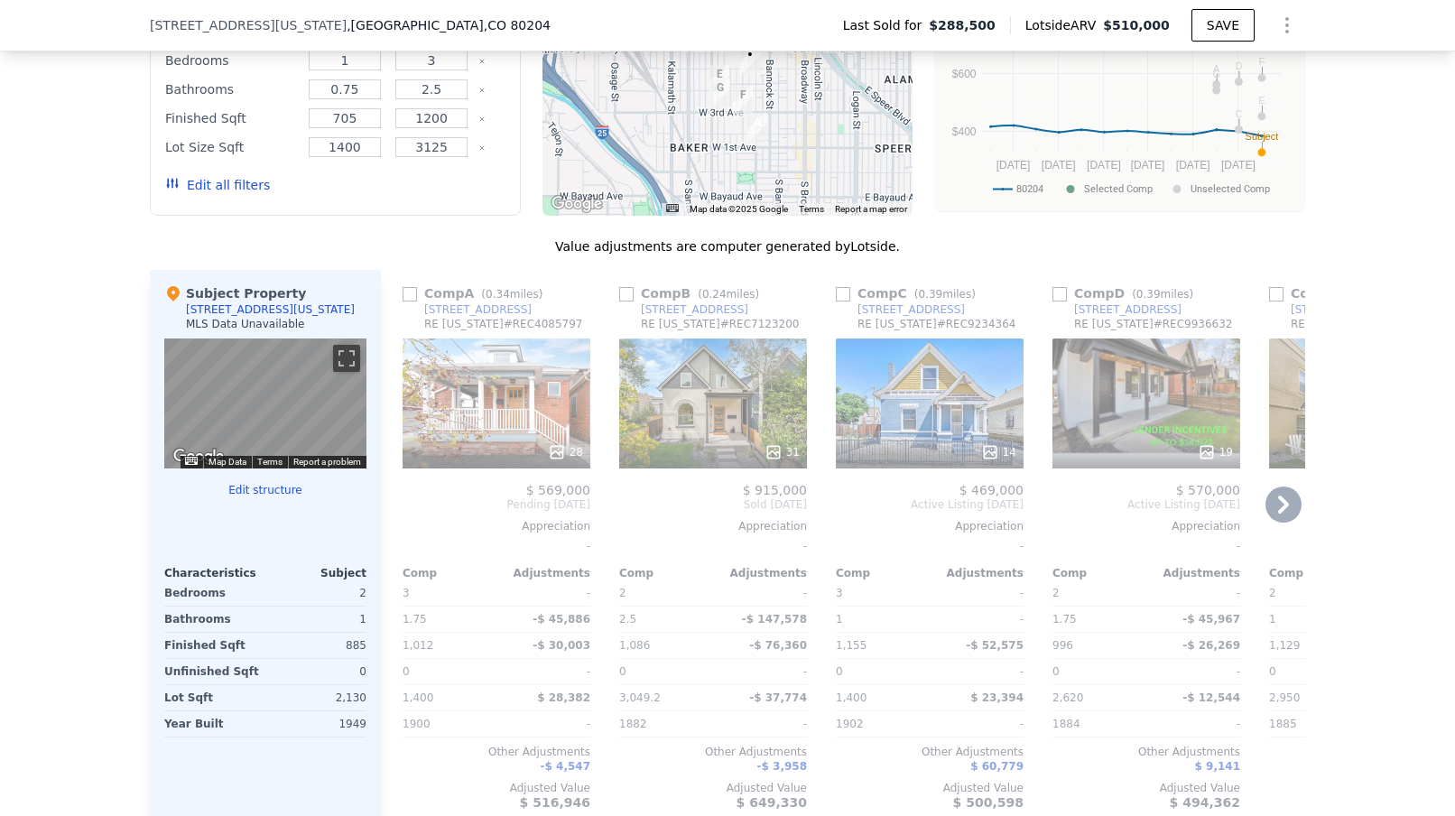
click at [404, 294] on input "checkbox" at bounding box center [409, 294] width 14 height 14
checkbox input "true"
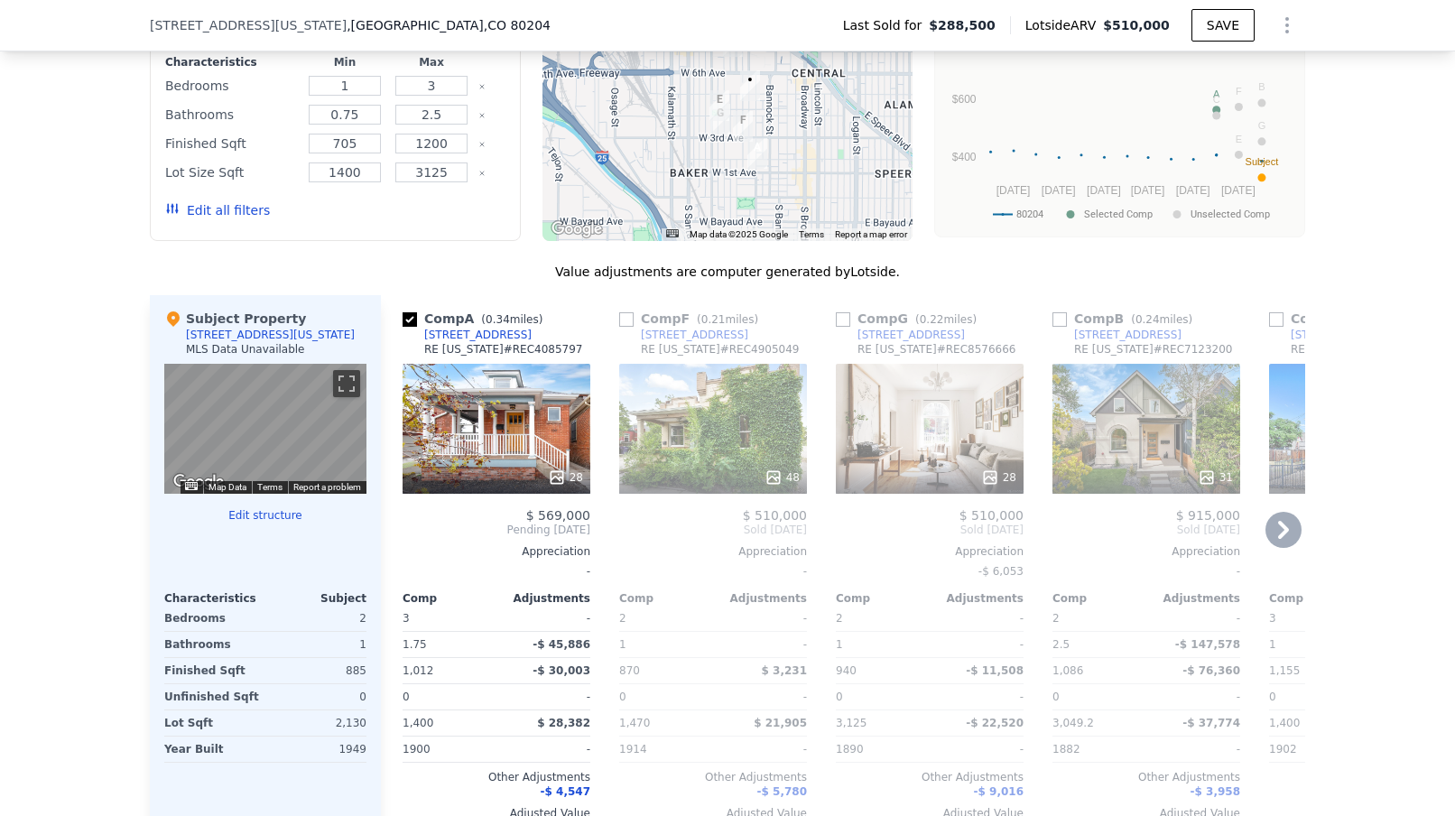
scroll to position [1599, 0]
click at [626, 323] on input "checkbox" at bounding box center [626, 321] width 14 height 14
checkbox input "true"
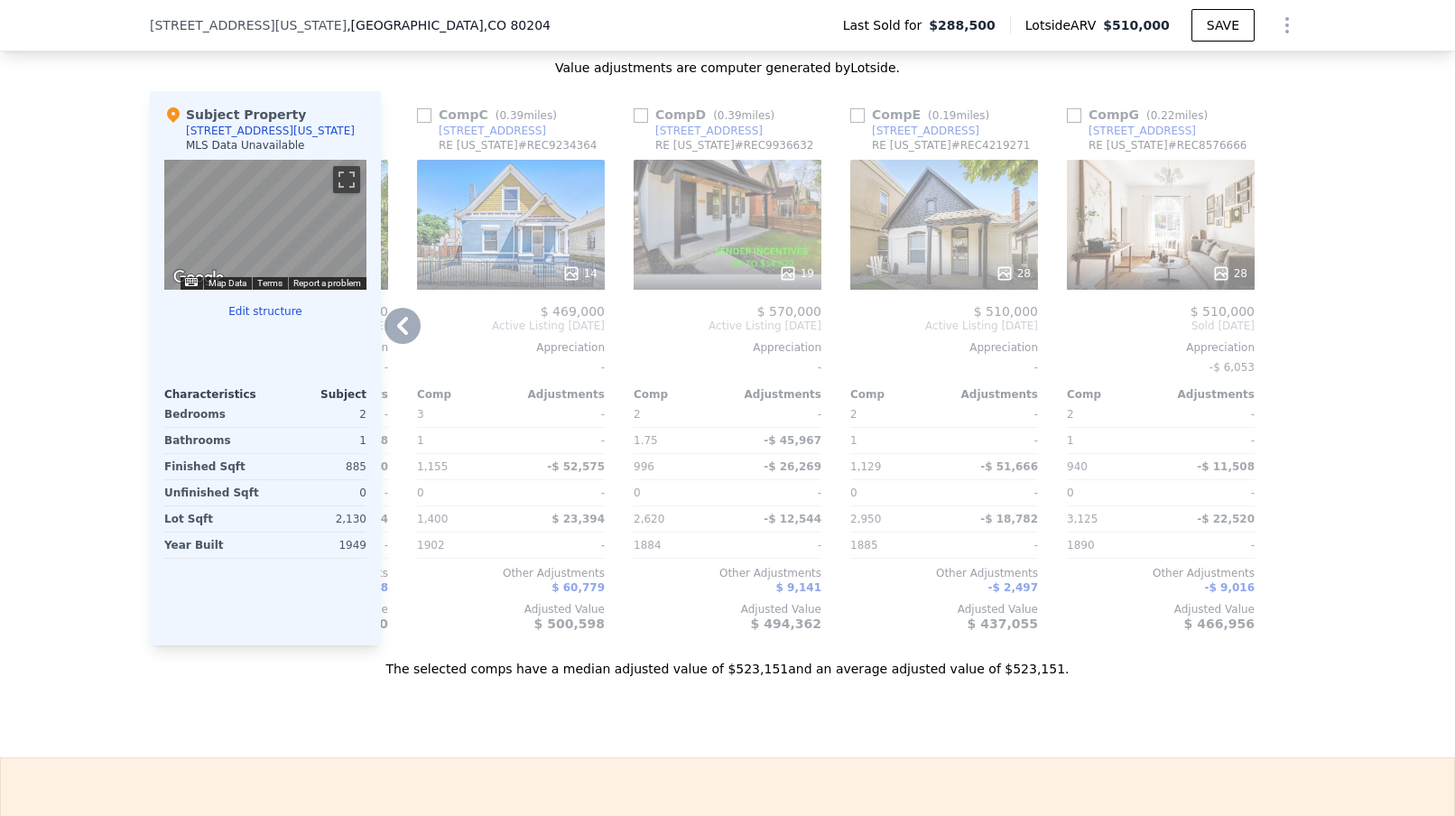
scroll to position [1808, 0]
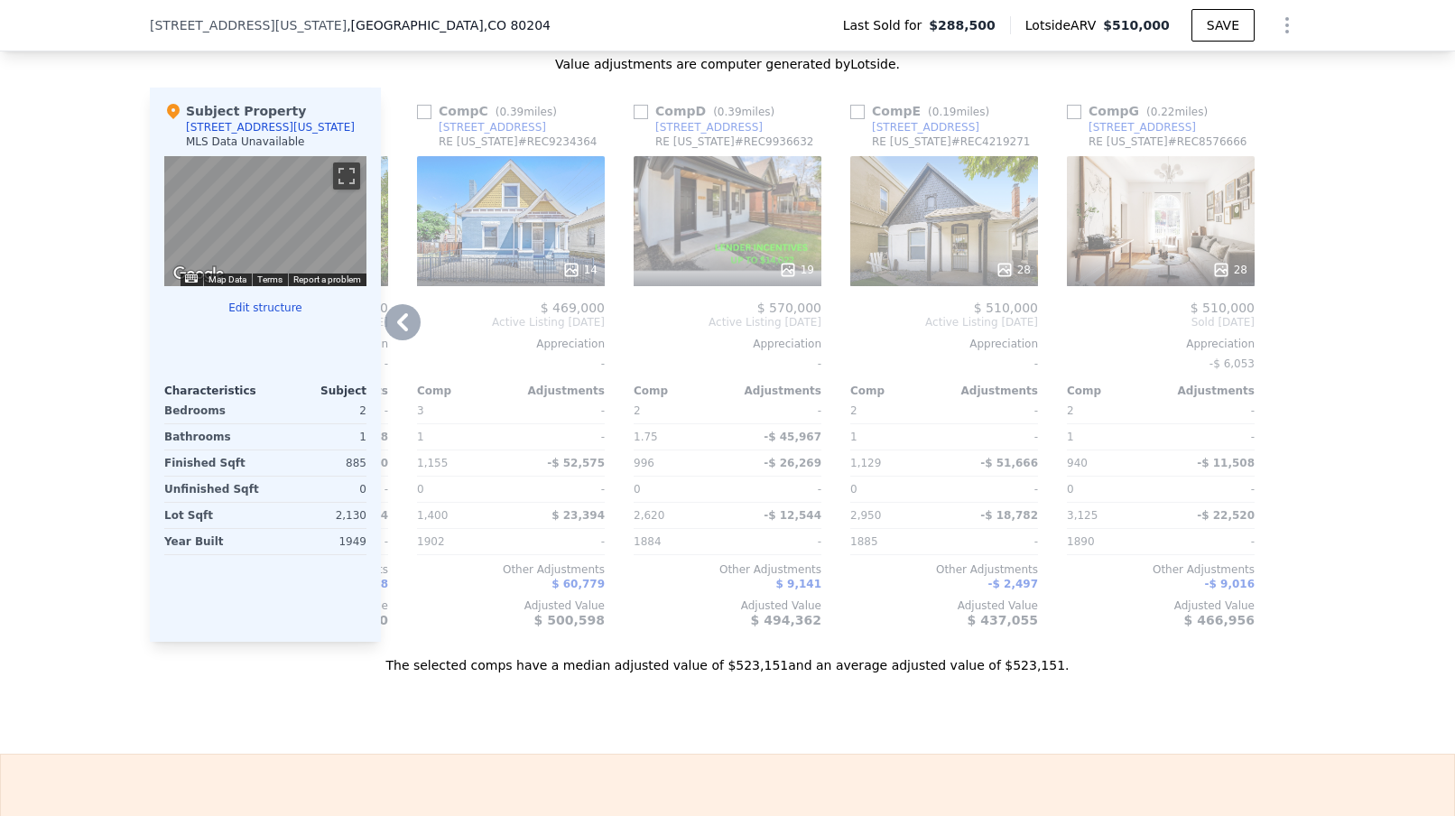
click at [860, 111] on input "checkbox" at bounding box center [857, 112] width 14 height 14
checkbox input "true"
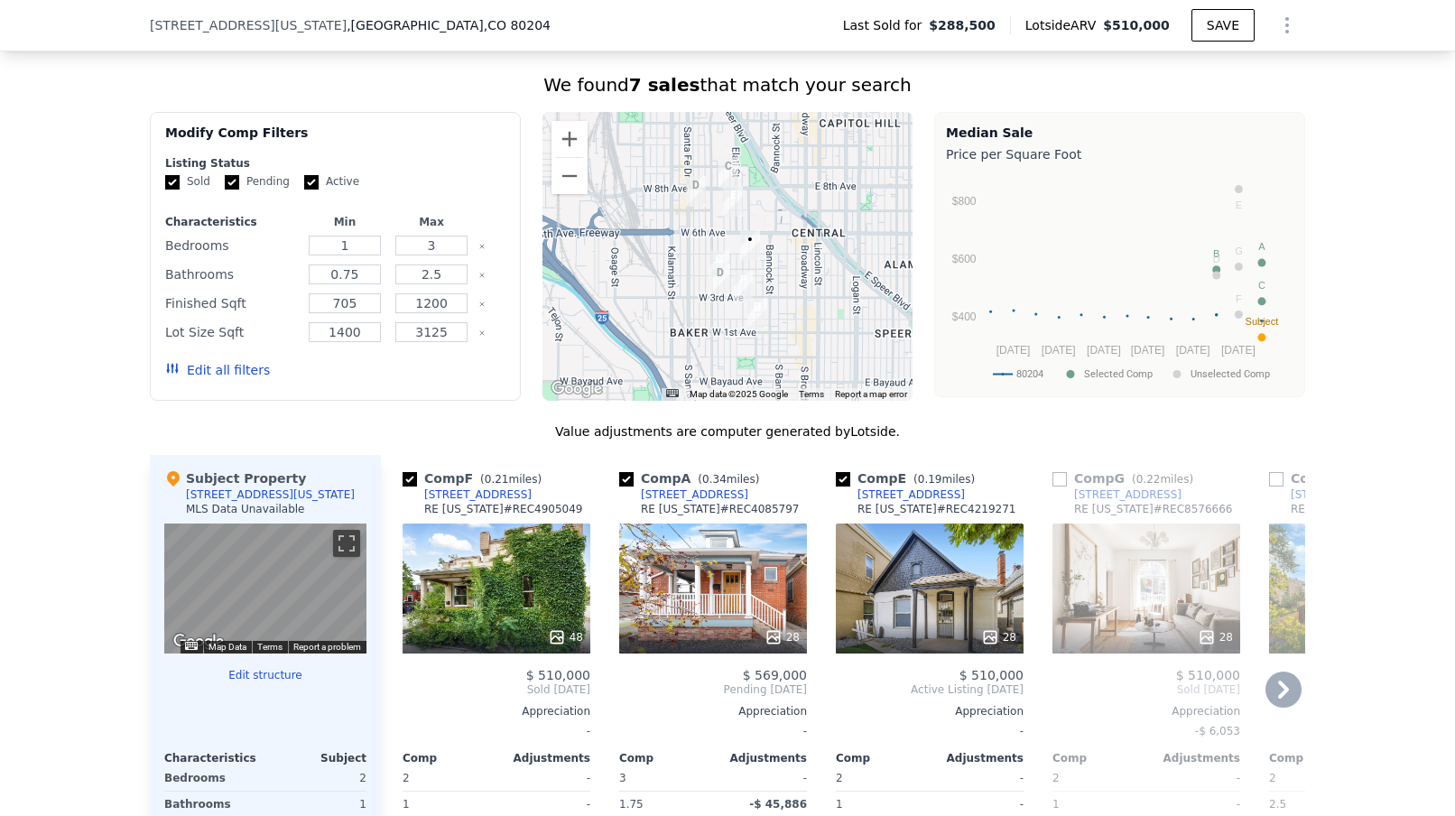
scroll to position [1438, 0]
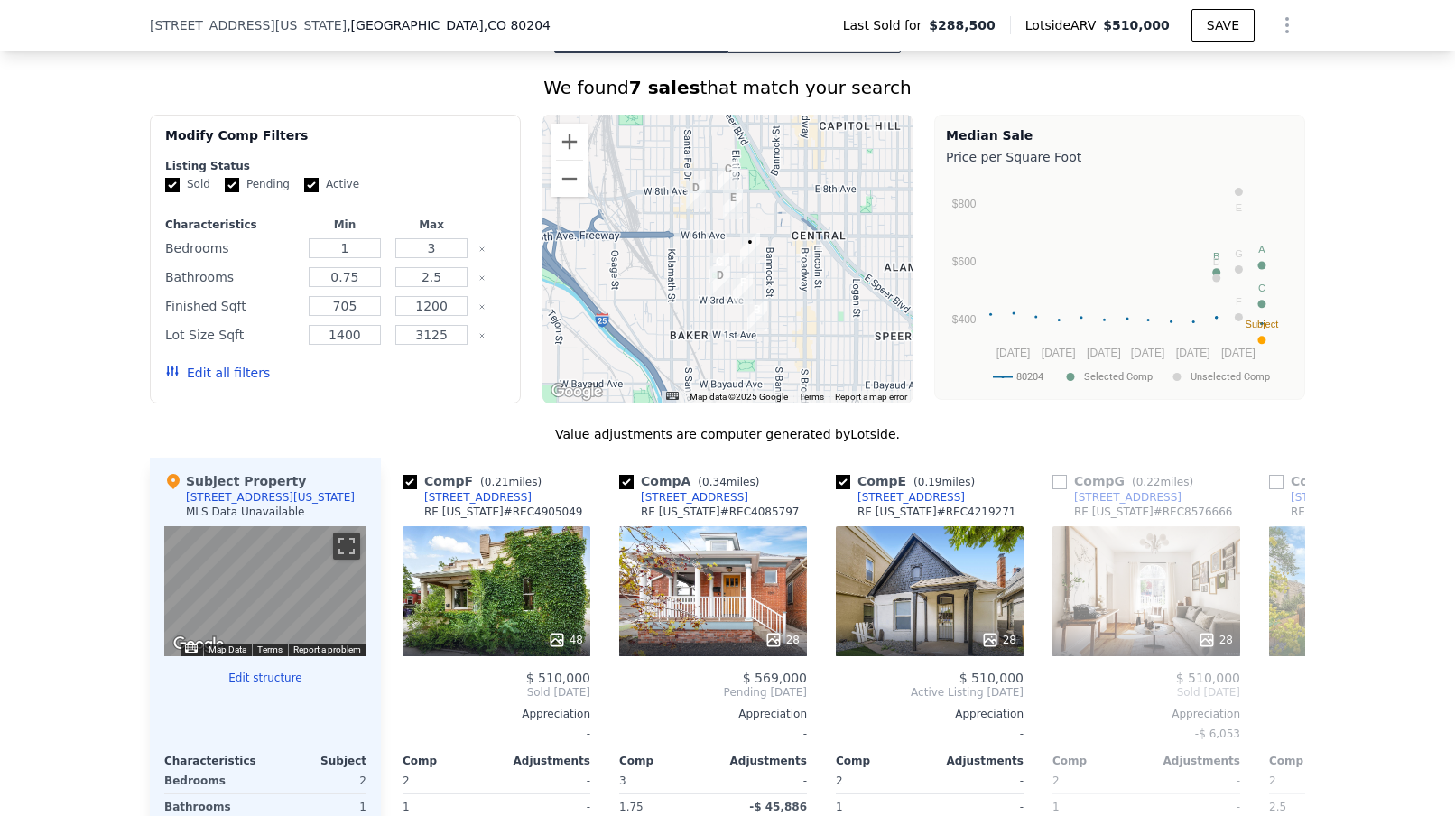
click at [208, 369] on button "Edit all filters" at bounding box center [217, 373] width 105 height 18
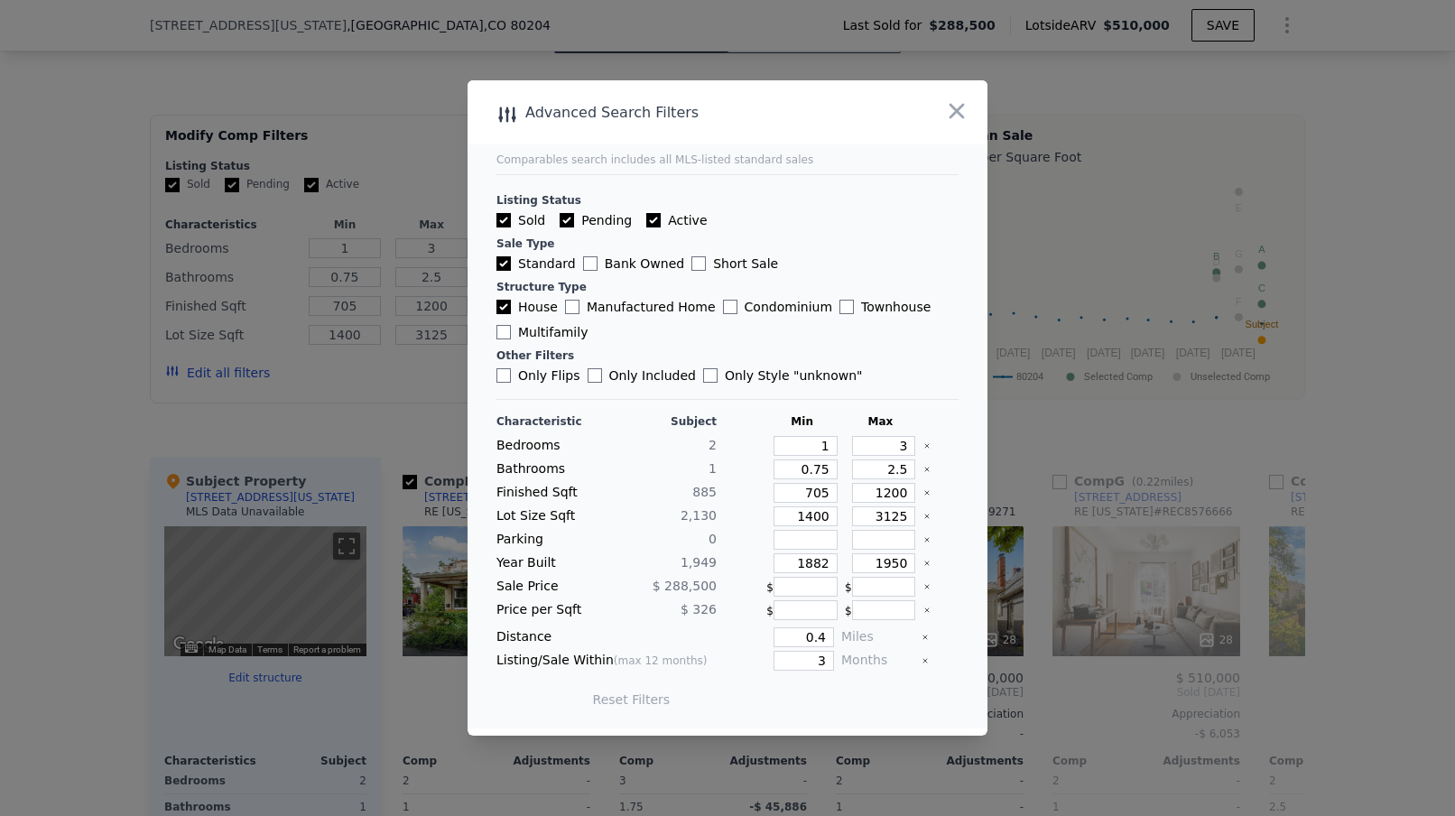
click at [647, 217] on input "Active" at bounding box center [653, 220] width 14 height 14
checkbox input "false"
click at [838, 698] on button "Update Search" at bounding box center [828, 699] width 136 height 25
checkbox input "false"
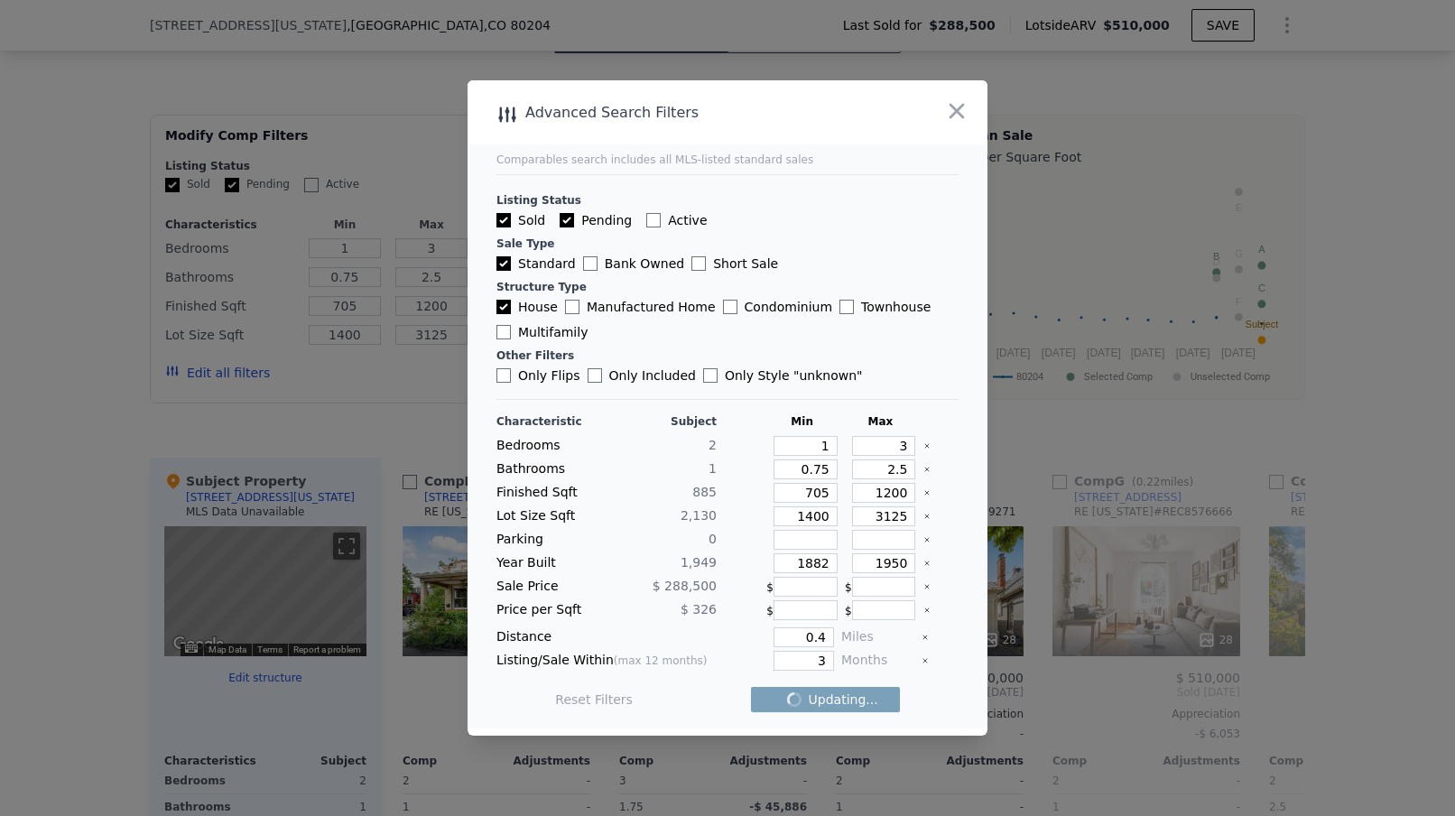
checkbox input "false"
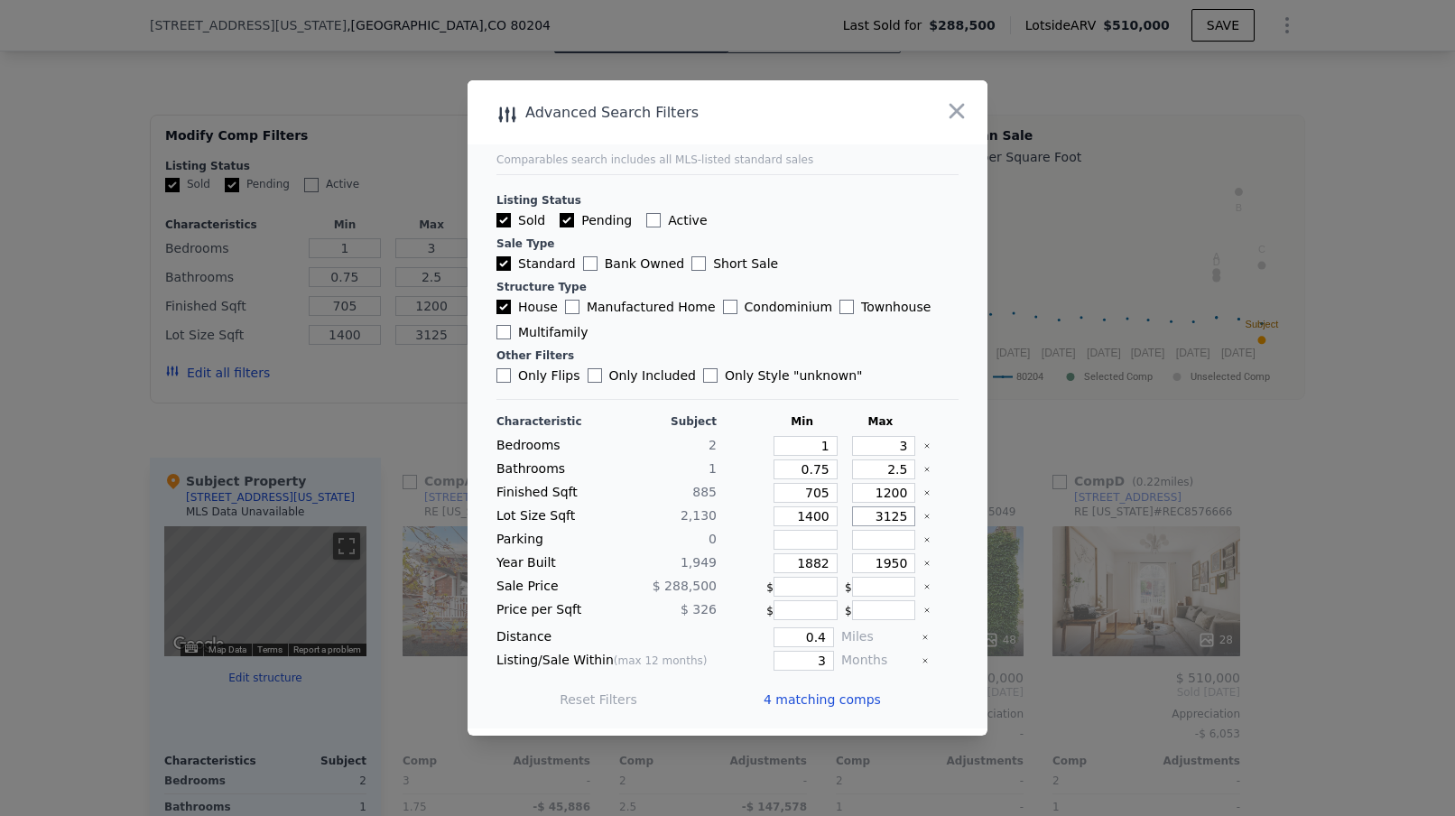
drag, startPoint x: 908, startPoint y: 517, endPoint x: 885, endPoint y: 516, distance: 22.6
click at [885, 516] on input "3125" at bounding box center [884, 516] width 64 height 20
drag, startPoint x: 829, startPoint y: 517, endPoint x: 809, endPoint y: 516, distance: 19.9
click at [809, 516] on input "1400" at bounding box center [805, 516] width 64 height 20
click at [965, 507] on main "Comparables search includes all MLS-listed standard sales Listing Status Sold P…" at bounding box center [727, 404] width 520 height 648
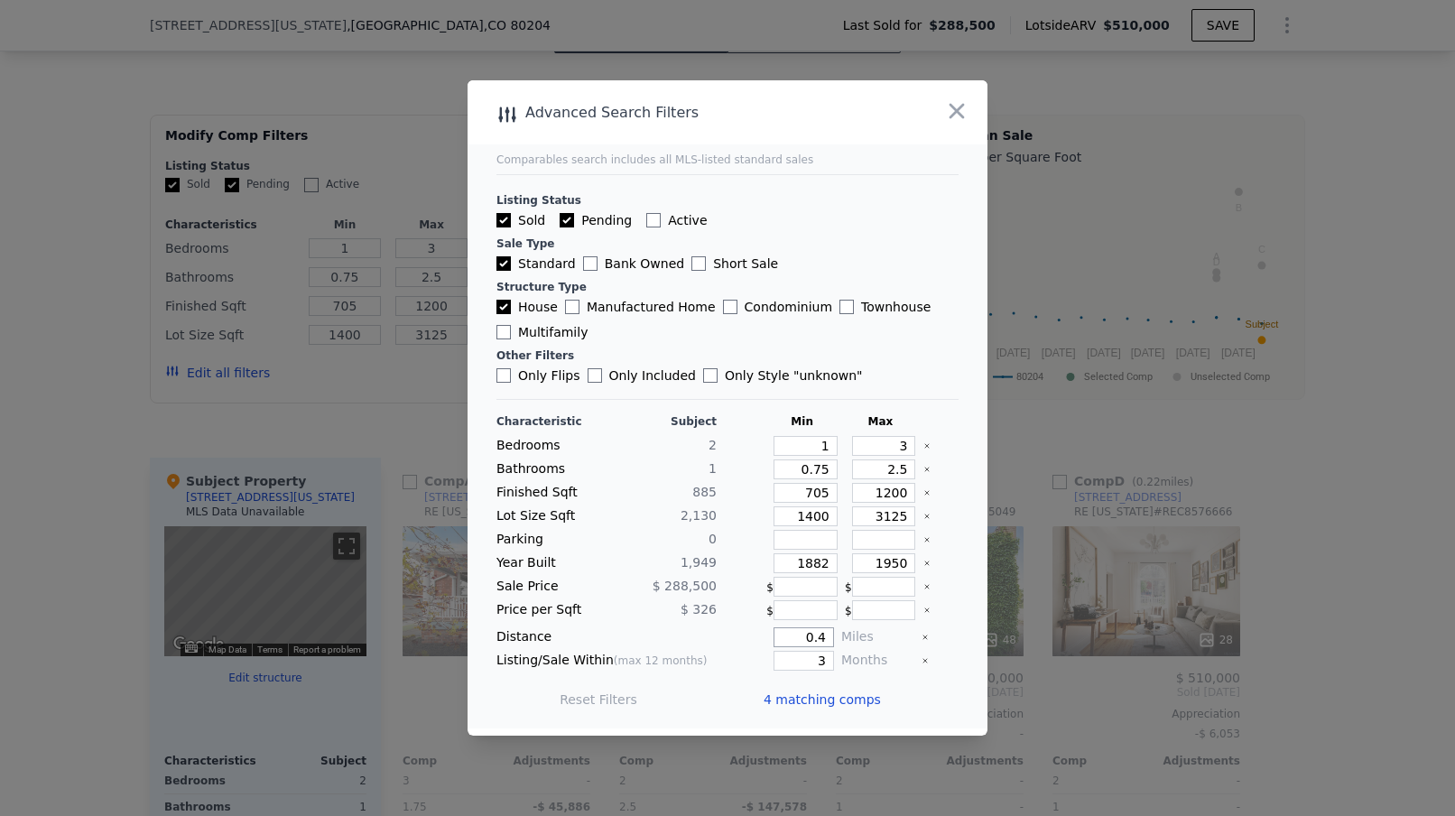
click at [827, 640] on input "0.4" at bounding box center [803, 637] width 60 height 20
type input "0.5"
click at [954, 235] on div "Listing Status Sold Pending Active Sale Type Standard Bank Owned Short Sale Str…" at bounding box center [727, 279] width 462 height 210
click at [802, 707] on button "Update Search" at bounding box center [828, 699] width 136 height 25
click at [960, 100] on icon "button" at bounding box center [956, 110] width 25 height 25
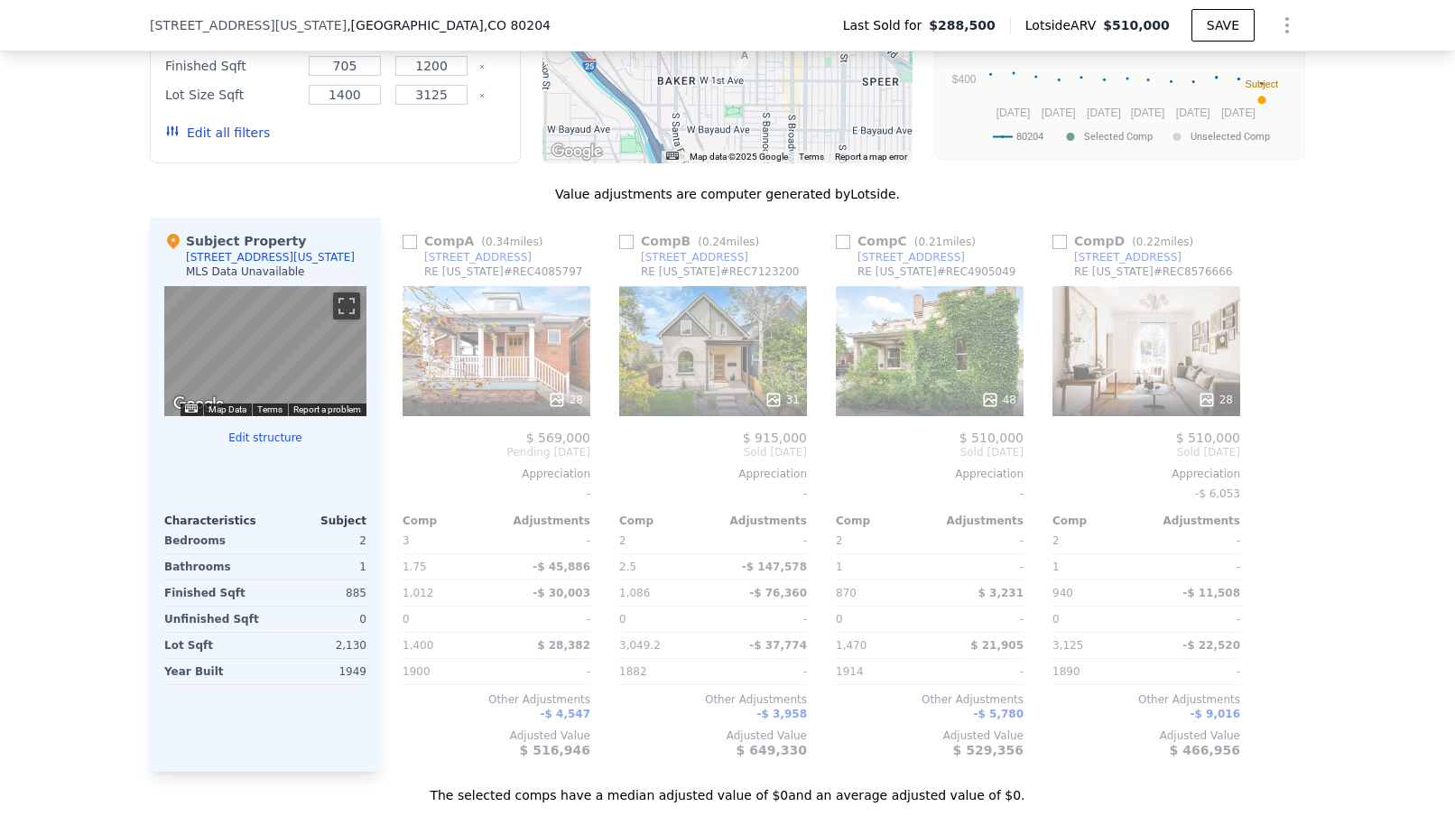
scroll to position [1681, 0]
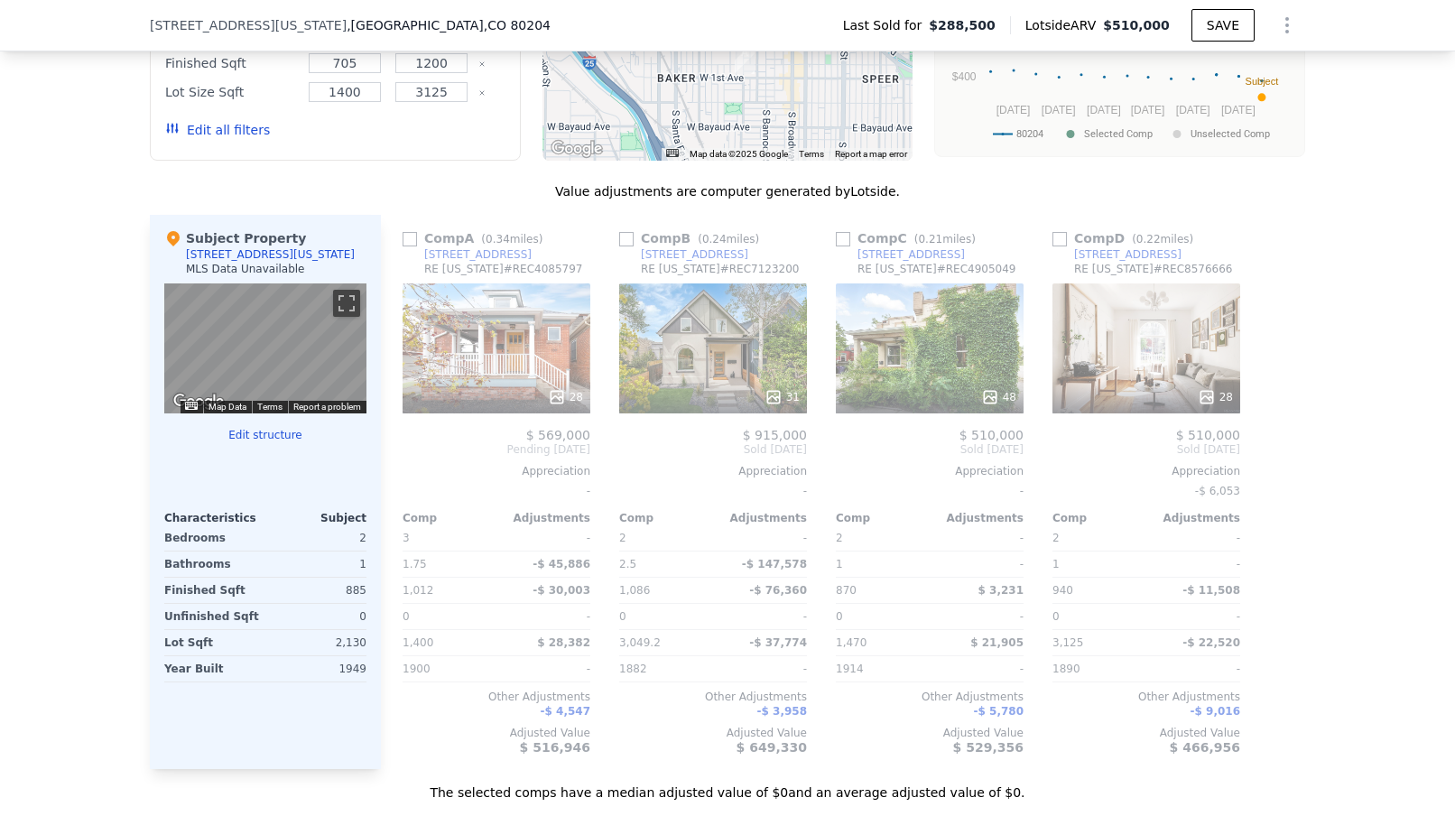
click at [411, 237] on input "checkbox" at bounding box center [409, 239] width 14 height 14
checkbox input "true"
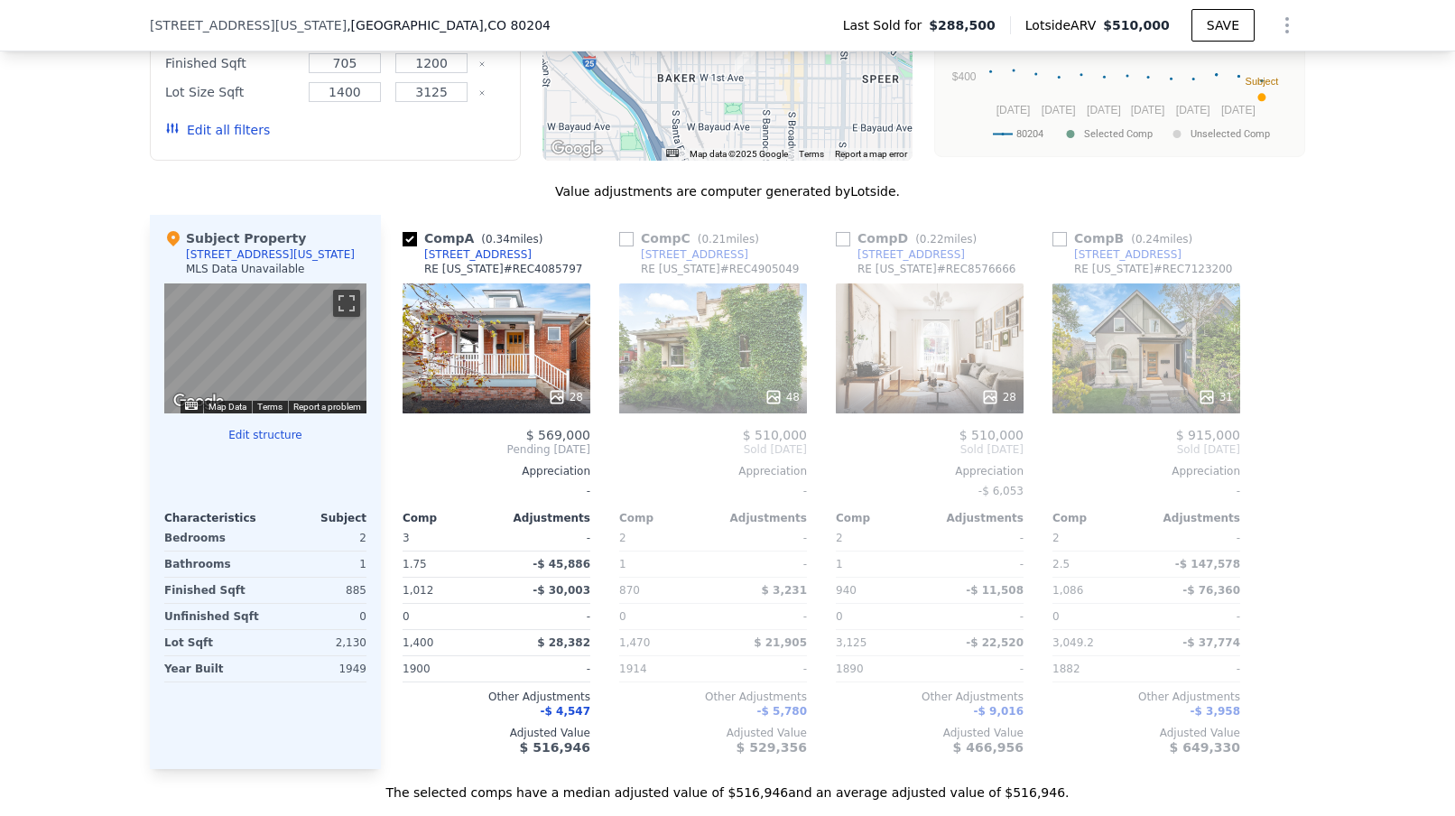
click at [628, 240] on input "checkbox" at bounding box center [626, 239] width 14 height 14
checkbox input "true"
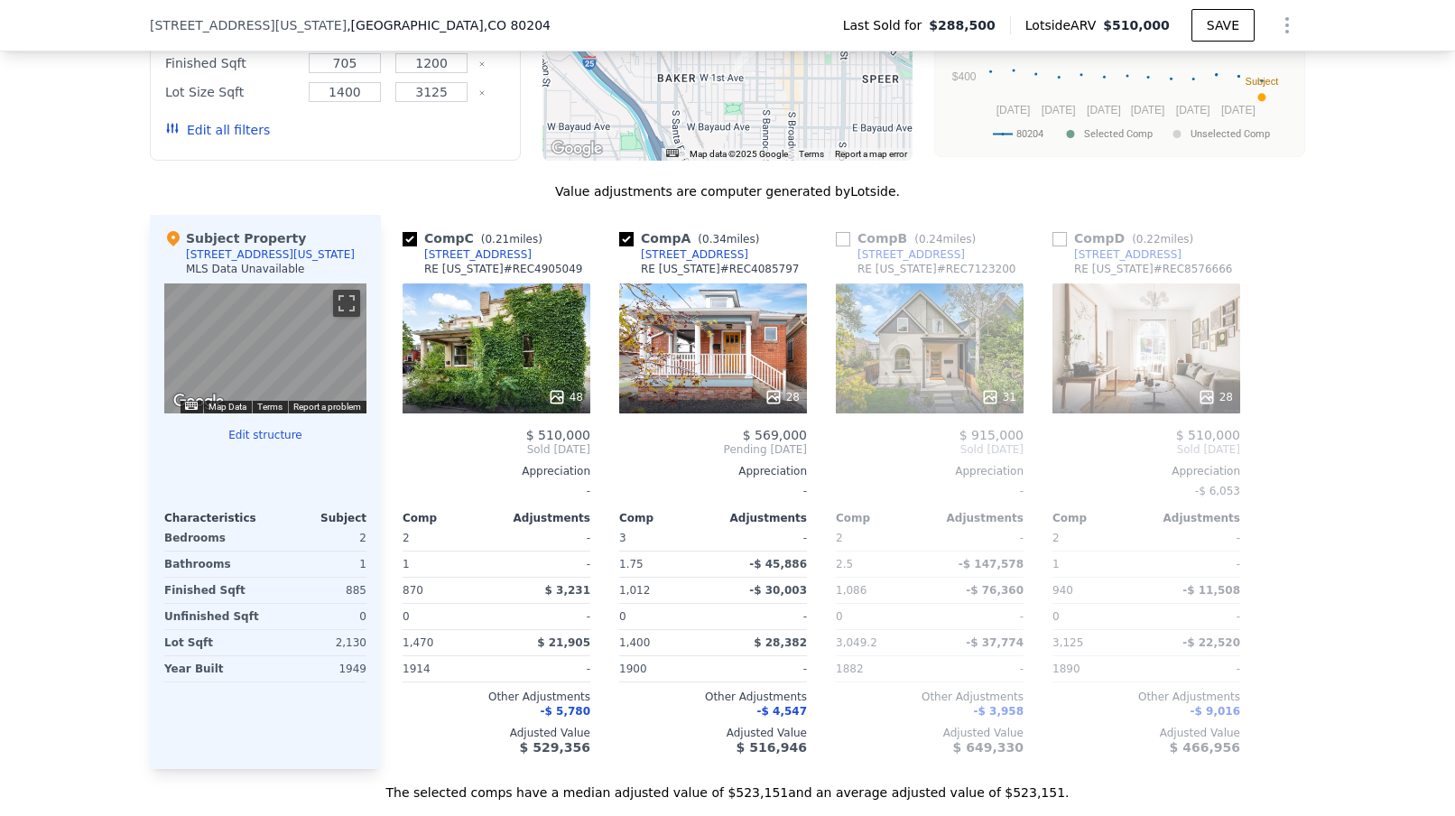
click at [1058, 241] on input "checkbox" at bounding box center [1059, 239] width 14 height 14
checkbox input "true"
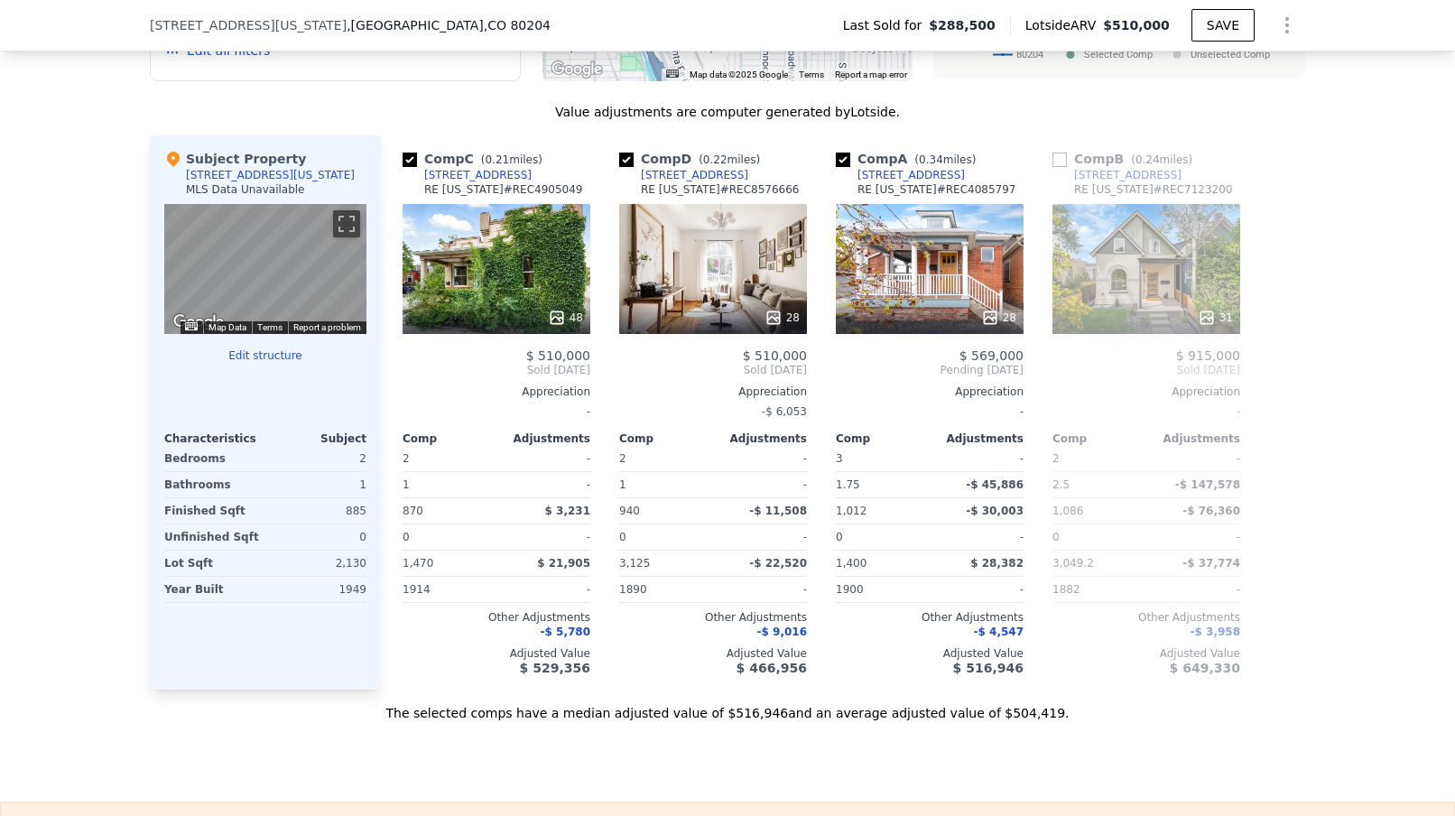
scroll to position [1757, 0]
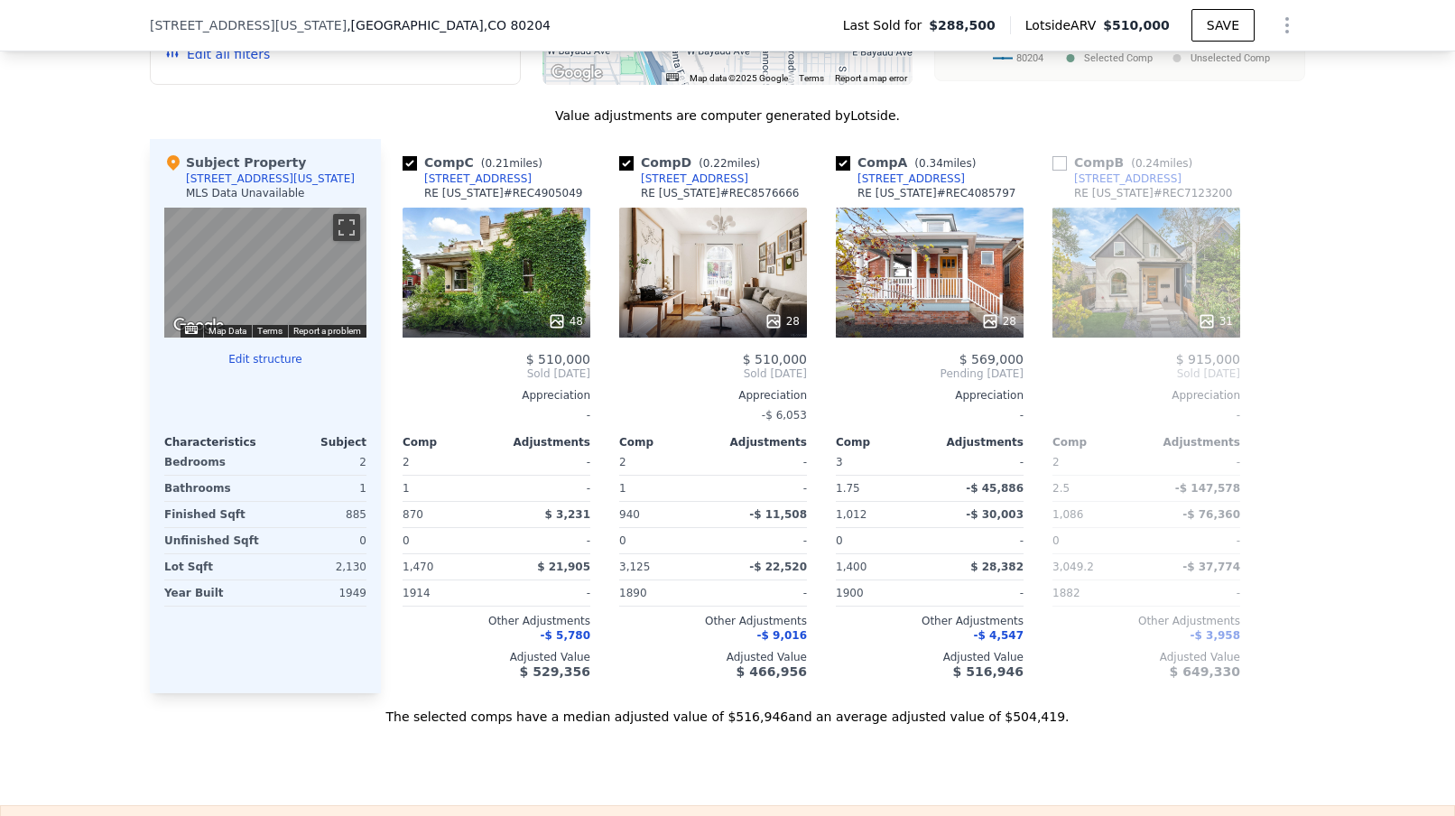
click at [110, 265] on div "We found 4 sales that match your search Filters Map Prices Modify Comp Filters …" at bounding box center [727, 230] width 1455 height 991
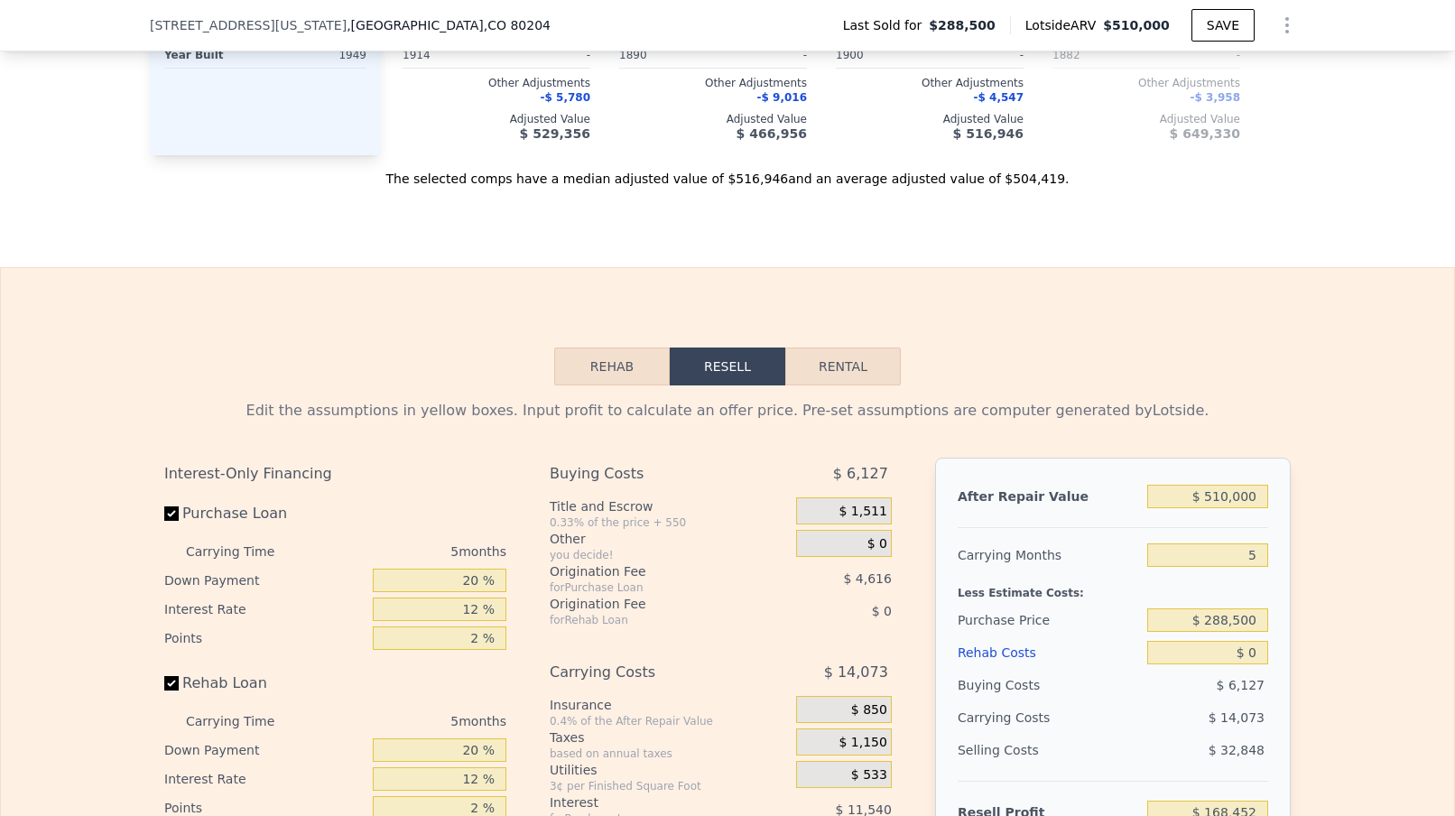
scroll to position [2619, 0]
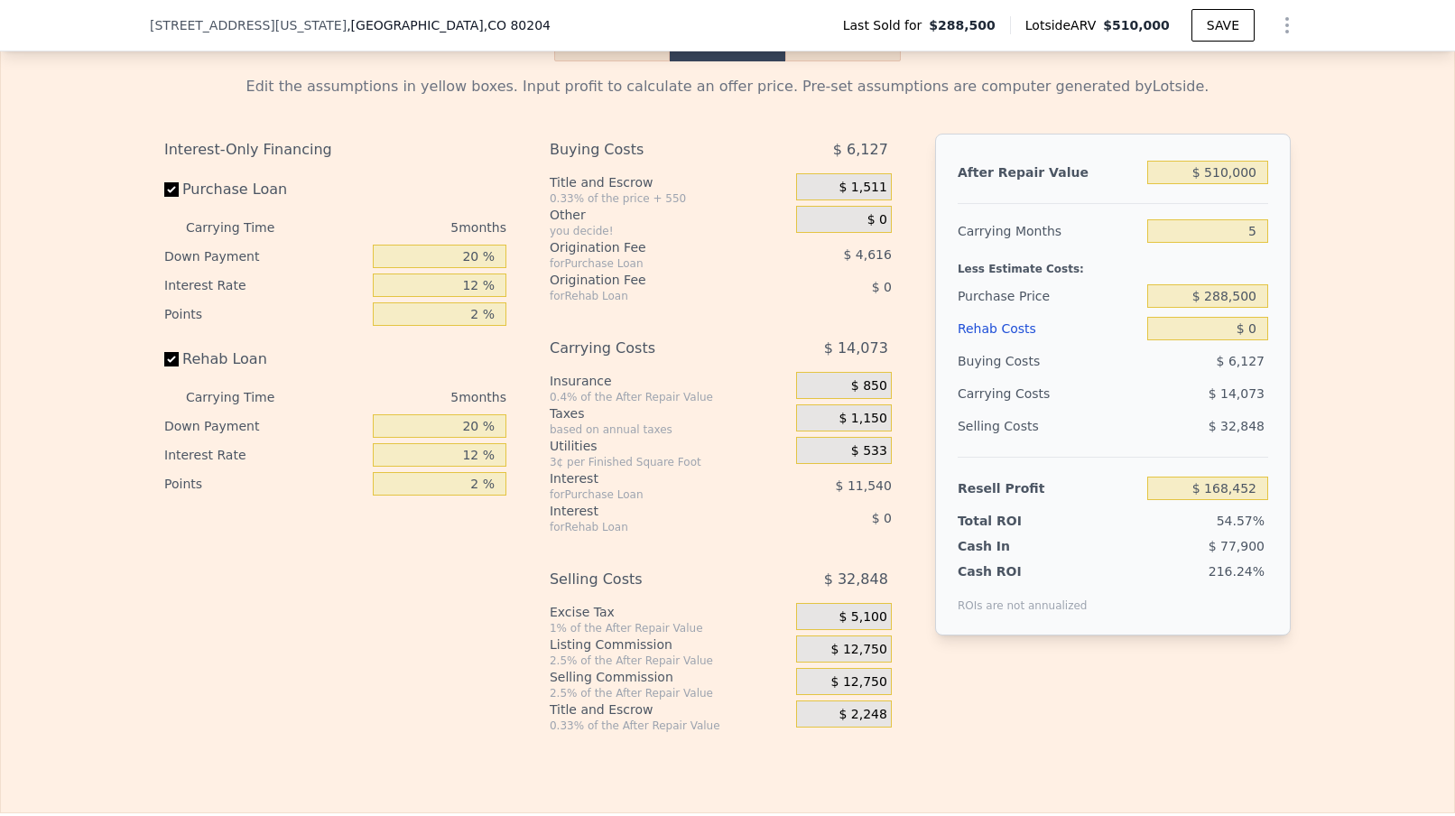
click at [64, 356] on div "Edit the assumptions in yellow boxes. Input profit to calculate an offer price.…" at bounding box center [727, 396] width 1453 height 671
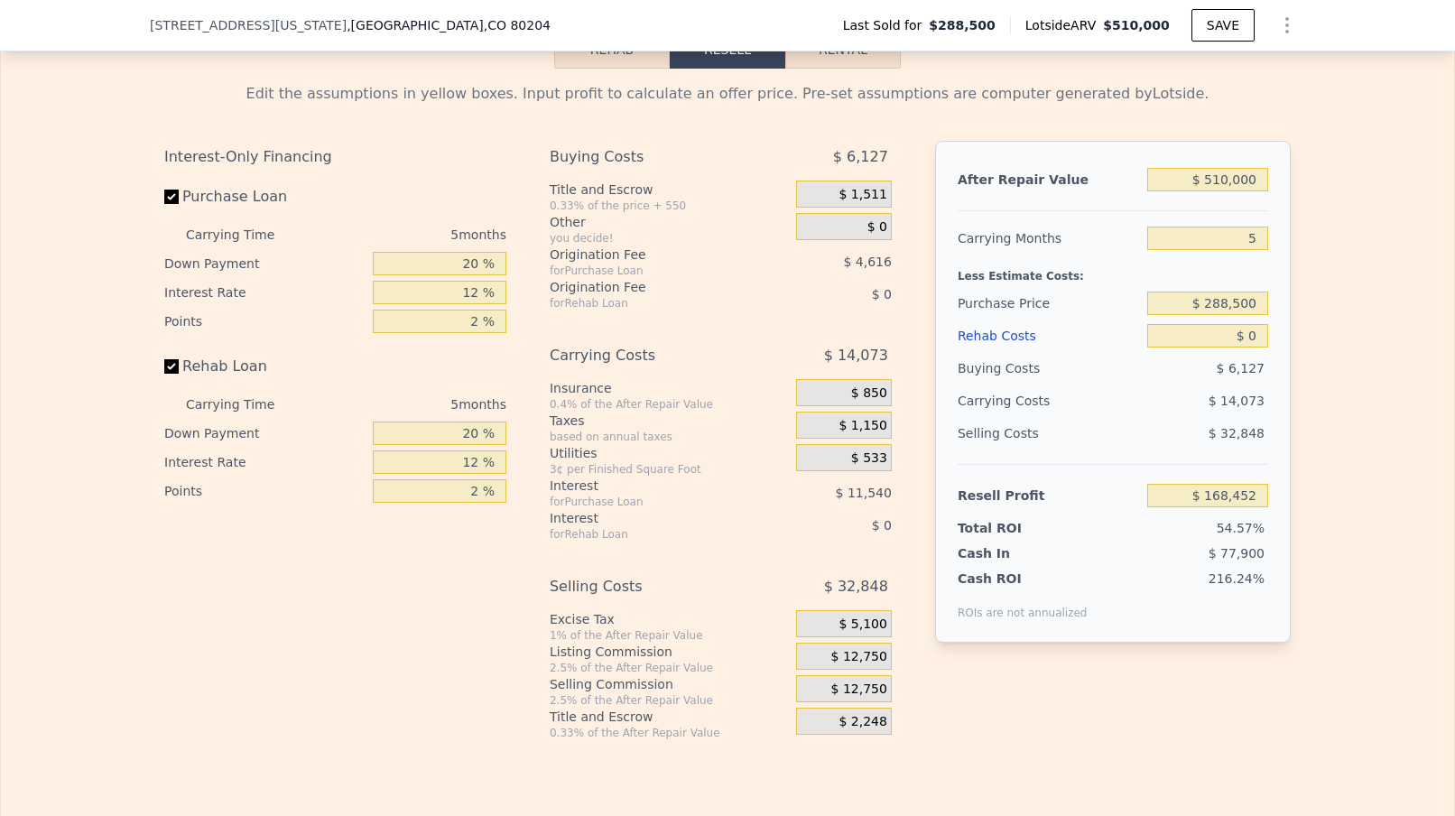
scroll to position [2607, 0]
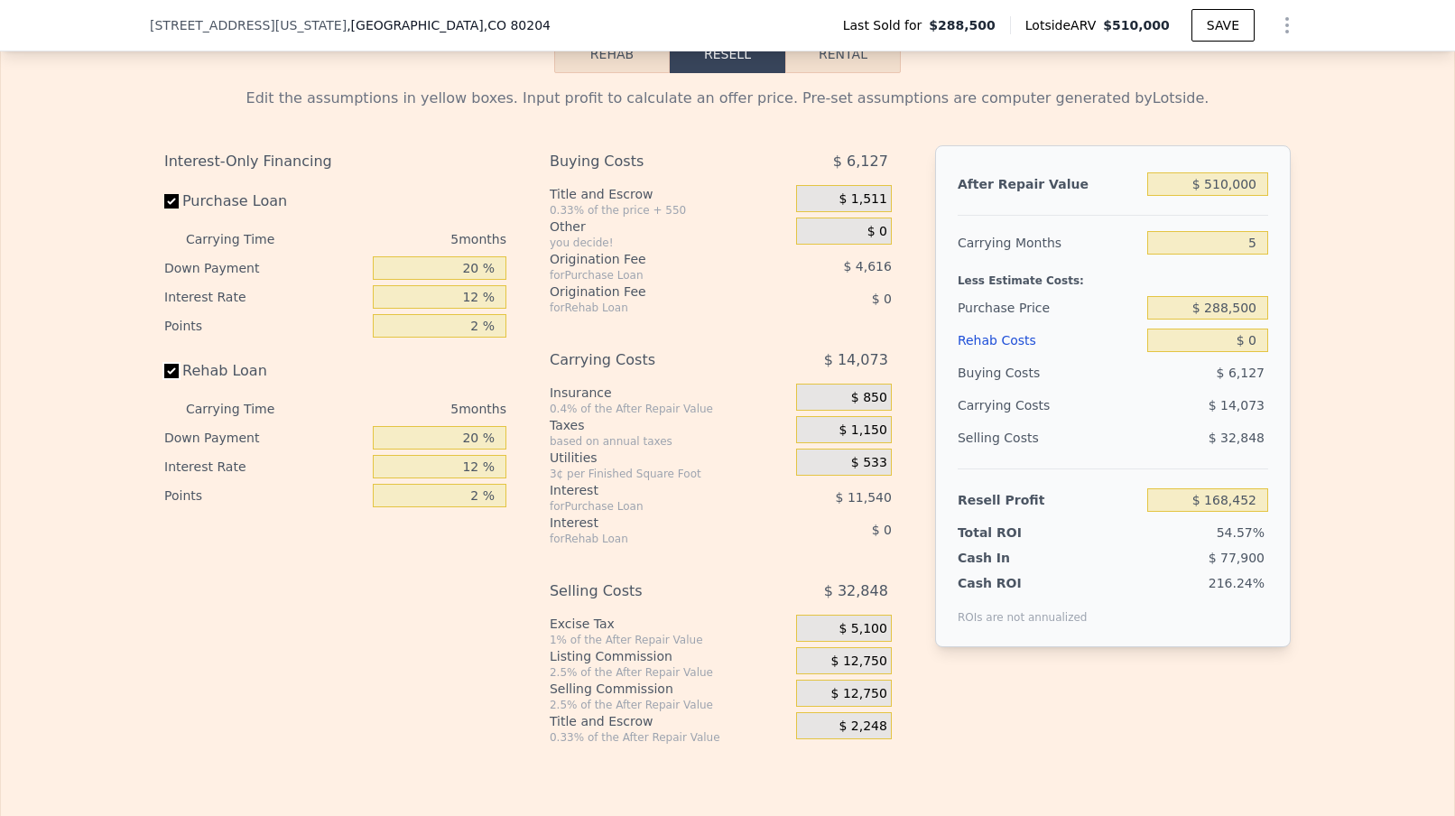
click at [175, 366] on input "Rehab Loan" at bounding box center [171, 371] width 14 height 14
checkbox input "false"
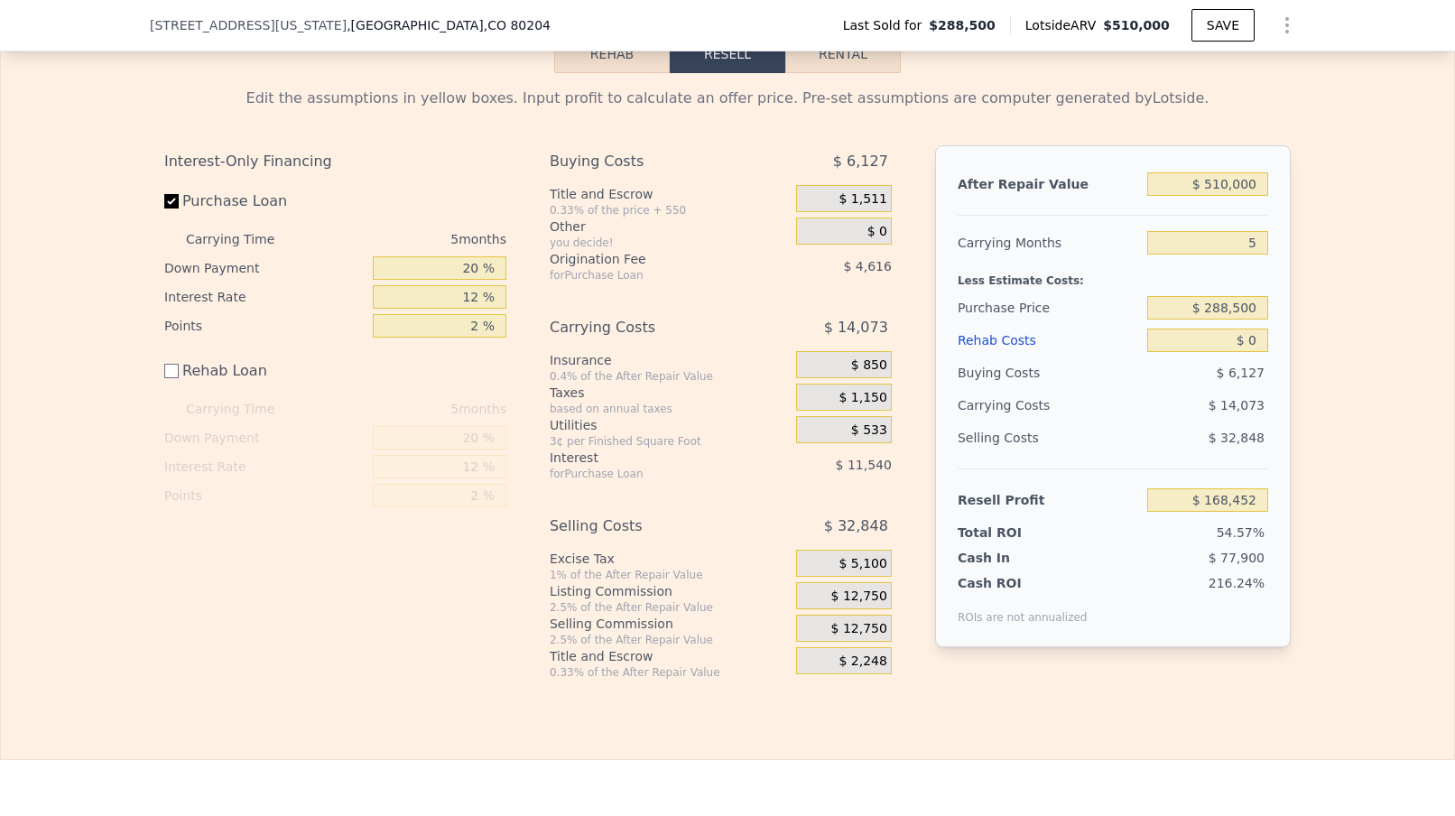
click at [81, 236] on div "Edit the assumptions in yellow boxes. Input profit to calculate an offer price.…" at bounding box center [727, 376] width 1453 height 606
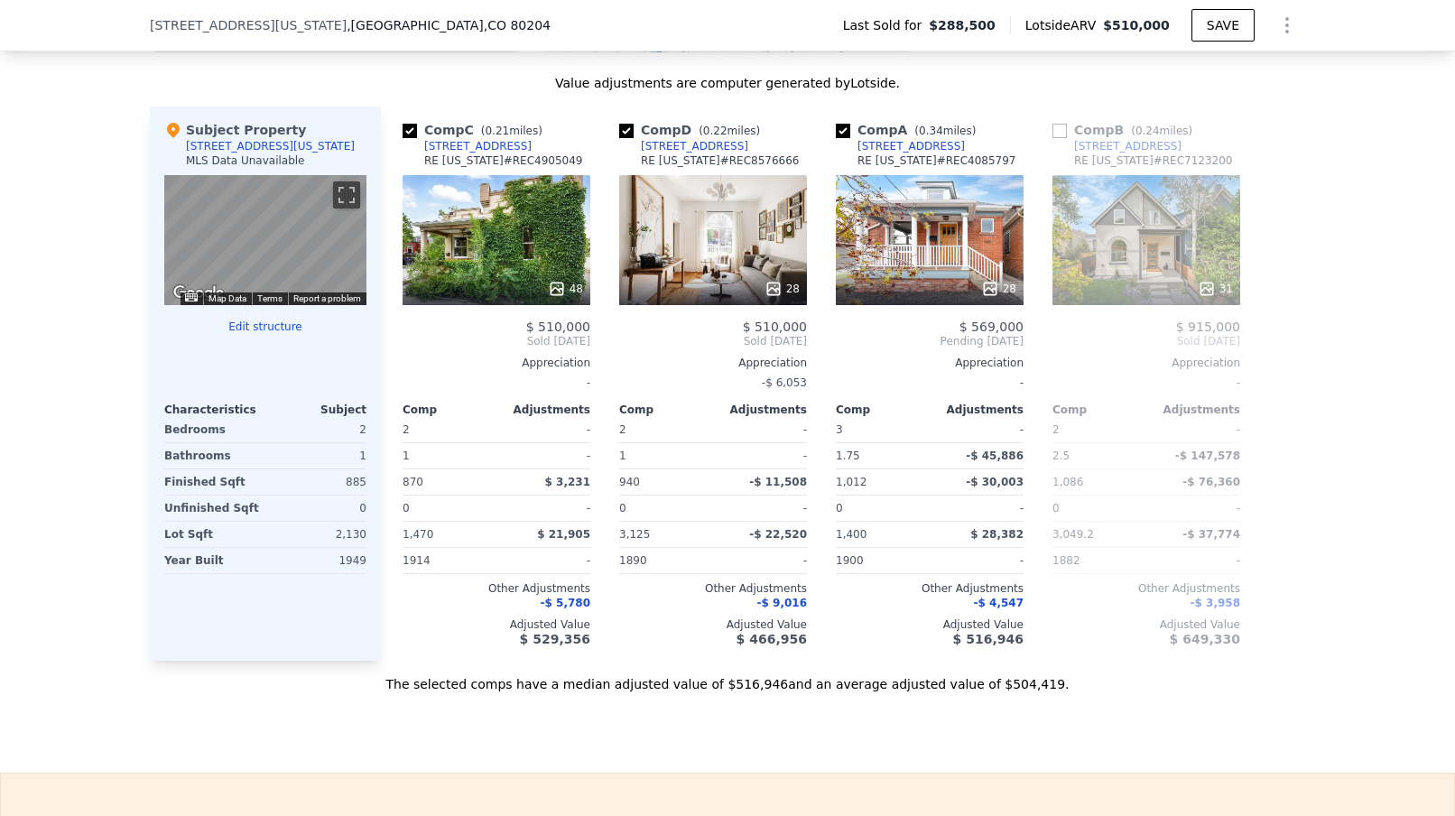
scroll to position [1786, 0]
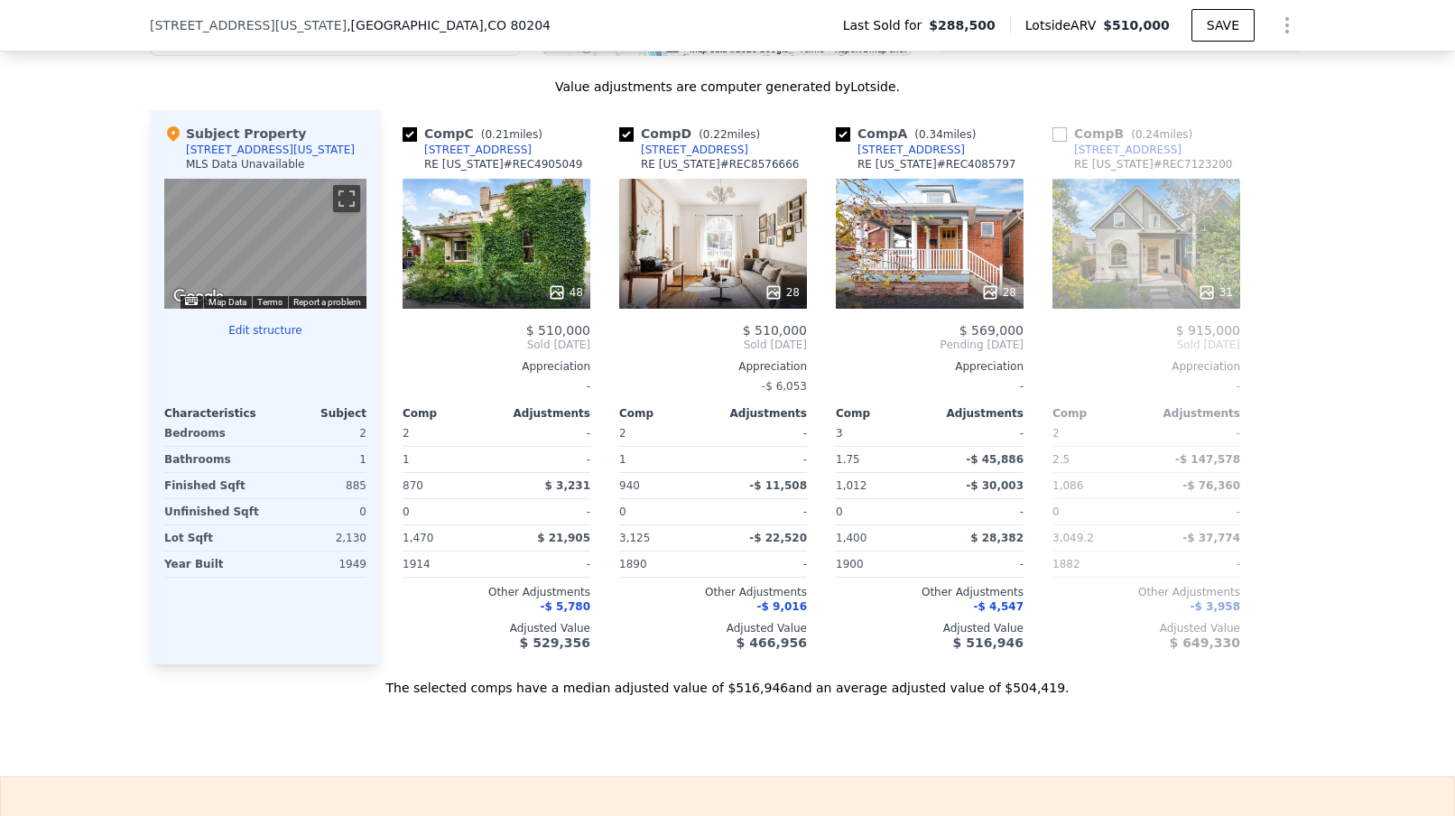
click at [76, 293] on div "We found 4 sales that match your search Filters Map Prices Modify Comp Filters …" at bounding box center [727, 201] width 1455 height 991
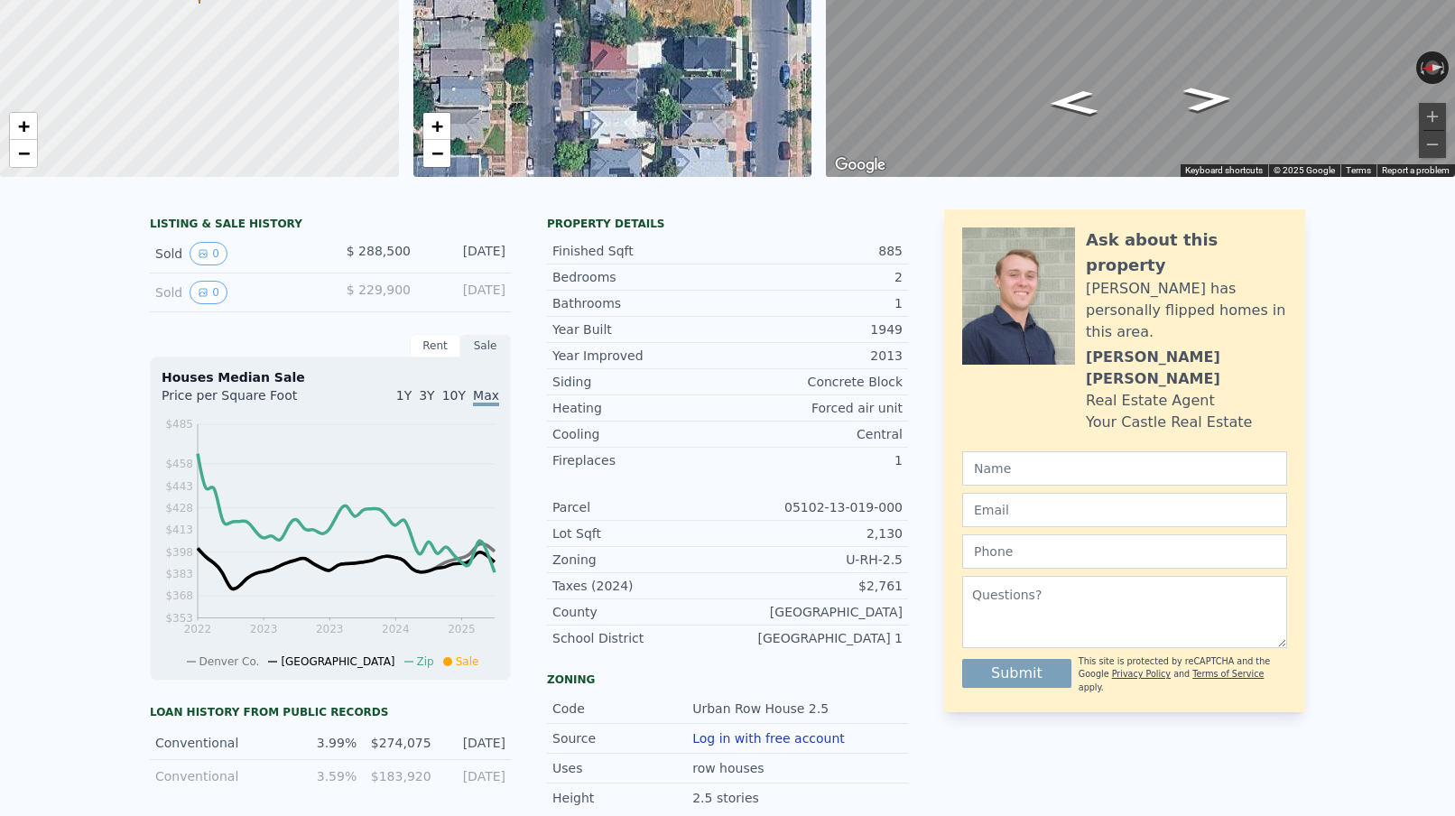
scroll to position [0, 0]
